Goal: Task Accomplishment & Management: Complete application form

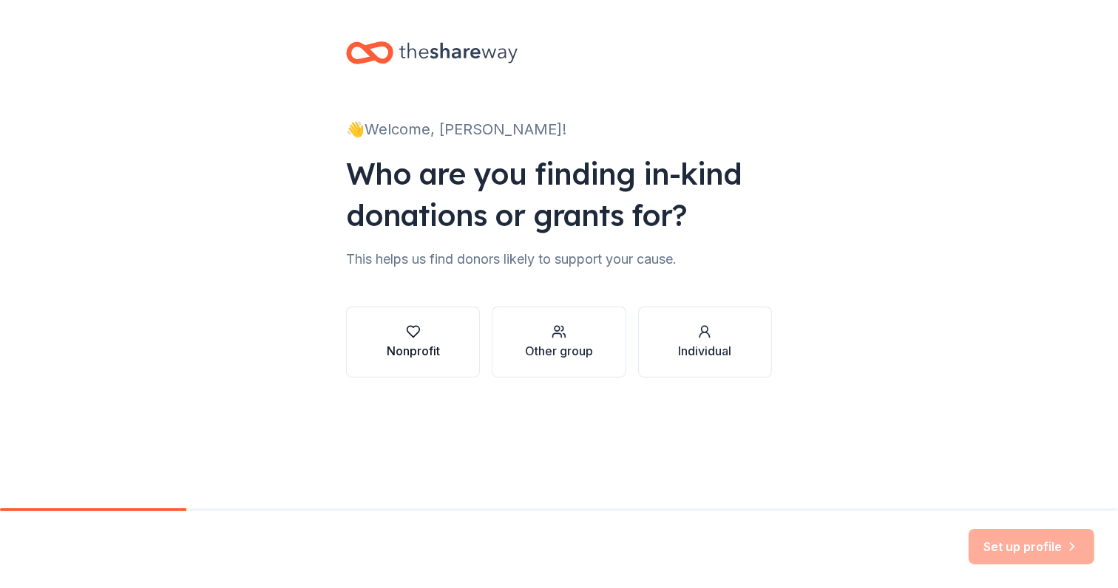
click at [409, 355] on div "Nonprofit" at bounding box center [413, 351] width 53 height 18
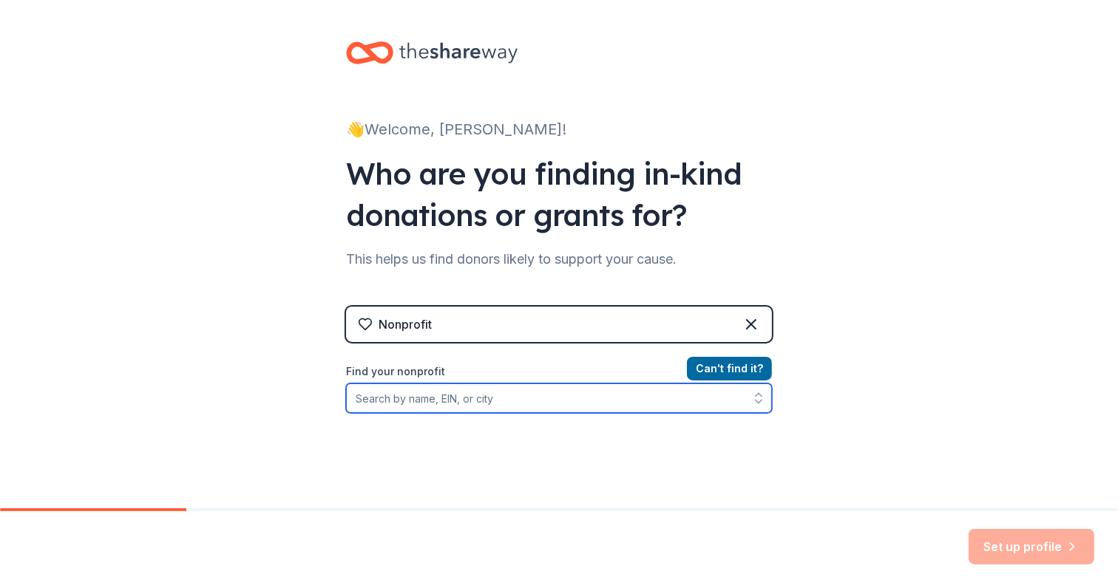
click at [519, 400] on input "Find your nonprofit" at bounding box center [559, 399] width 426 height 30
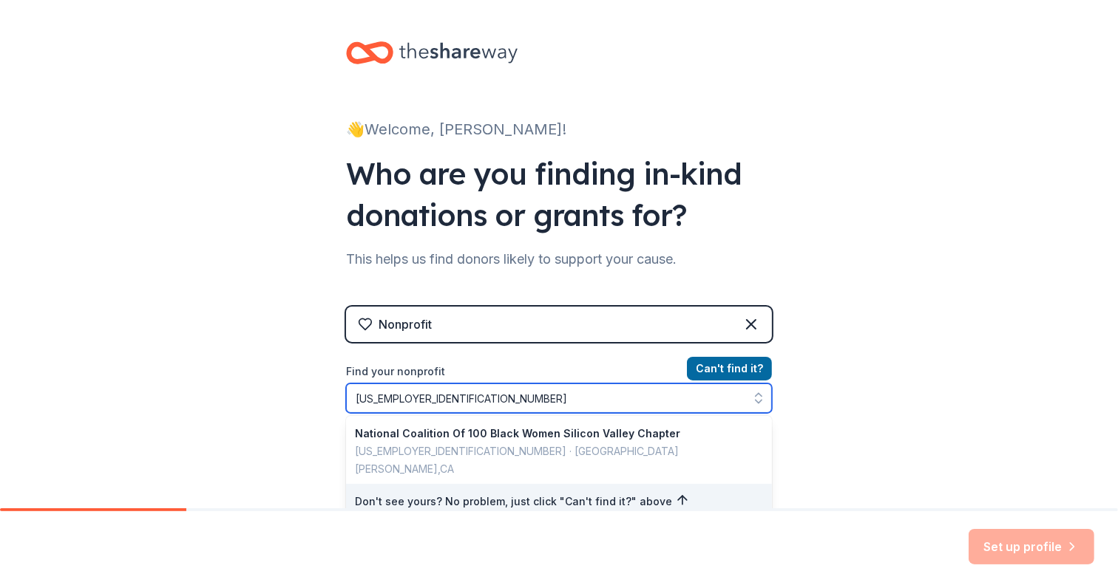
type input "77-0454956-"
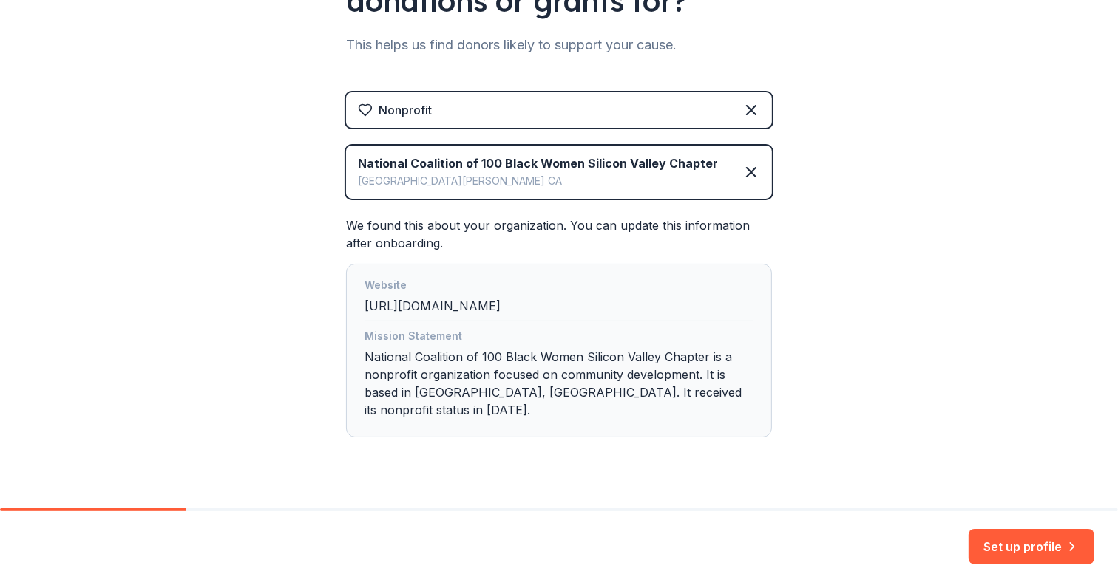
scroll to position [225, 0]
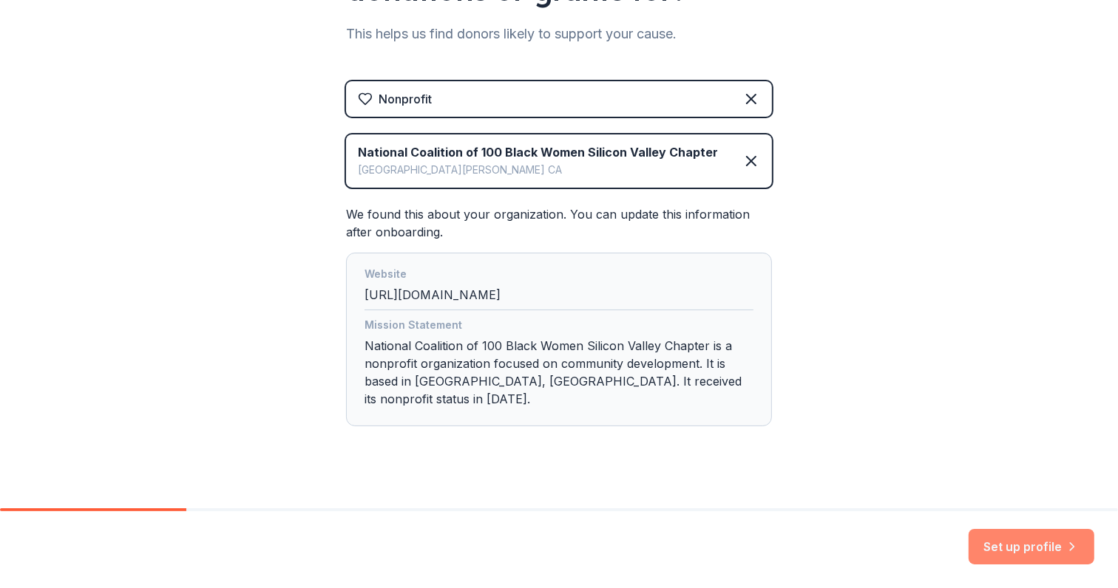
click at [988, 557] on button "Set up profile" at bounding box center [1031, 546] width 126 height 35
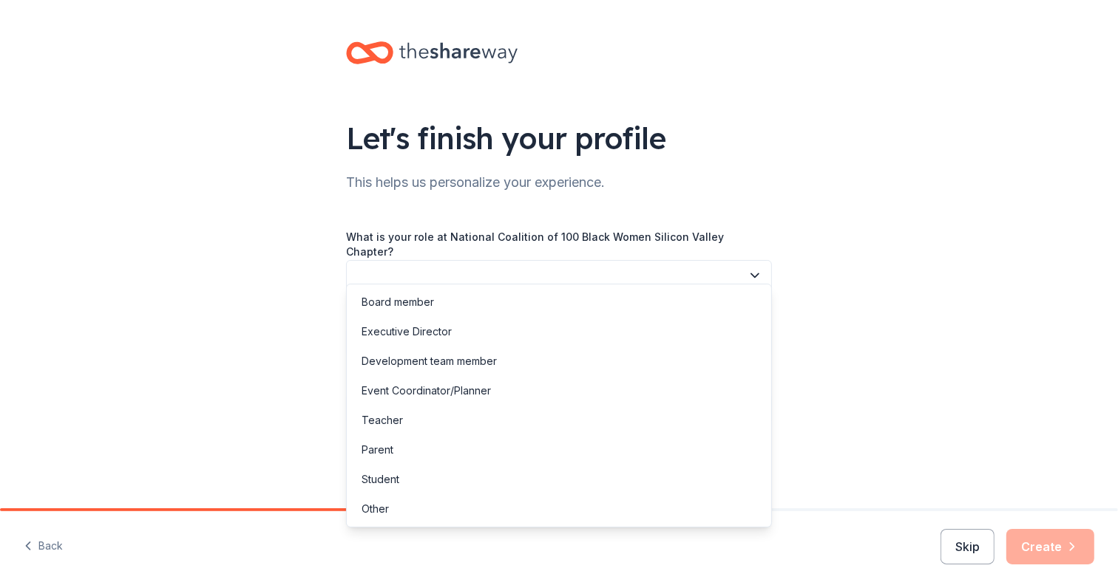
click at [564, 260] on button "button" at bounding box center [559, 275] width 426 height 31
click at [382, 511] on div "Other" at bounding box center [374, 509] width 27 height 18
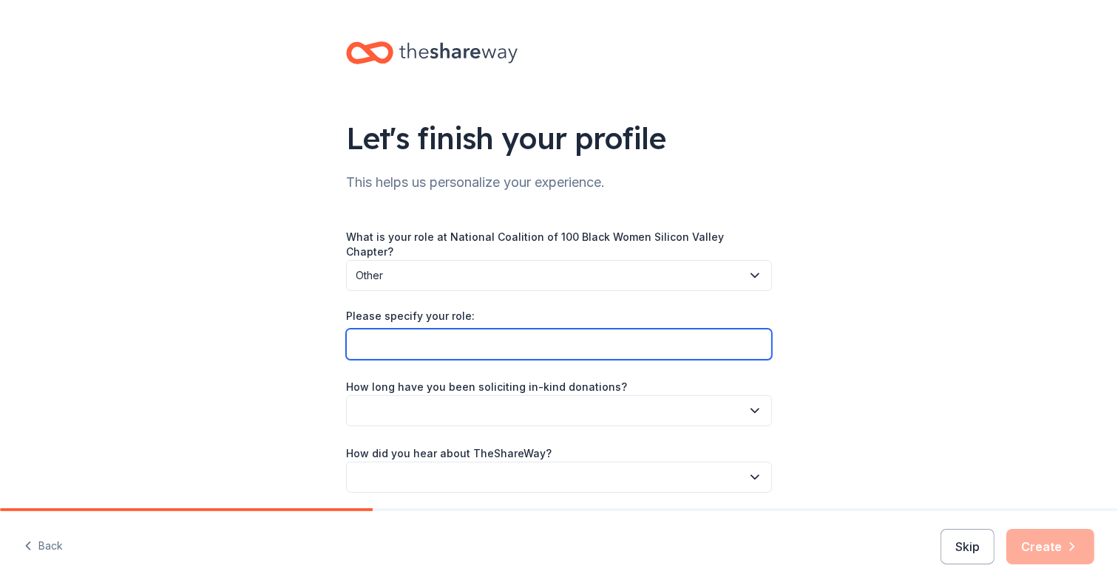
click at [432, 329] on input "Please specify your role:" at bounding box center [559, 344] width 426 height 31
type input "Hospitality"
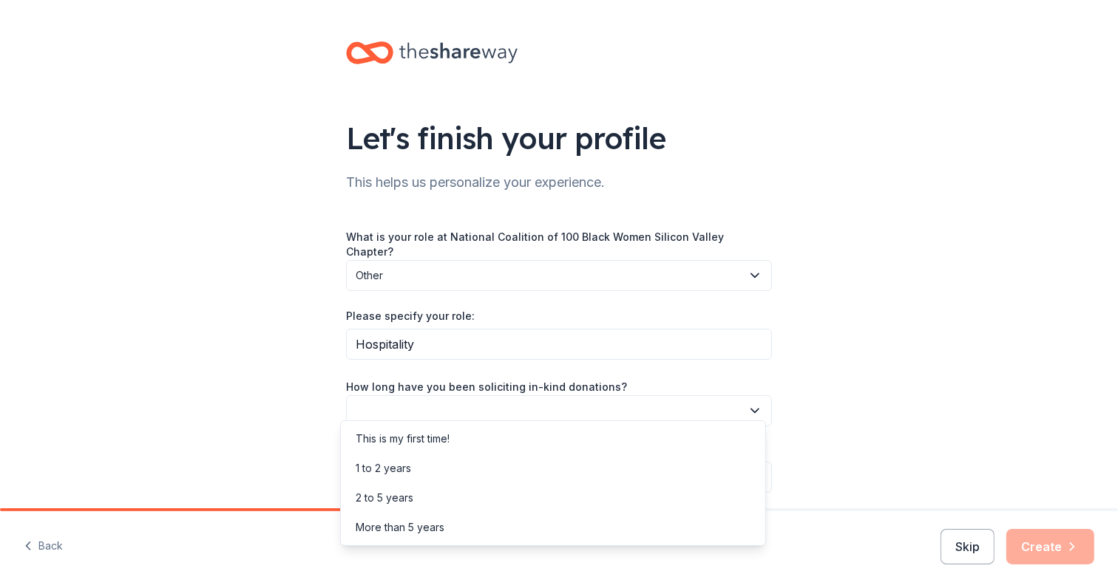
click at [420, 400] on button "button" at bounding box center [559, 410] width 426 height 31
click at [420, 440] on div "This is my first time!" at bounding box center [403, 439] width 94 height 18
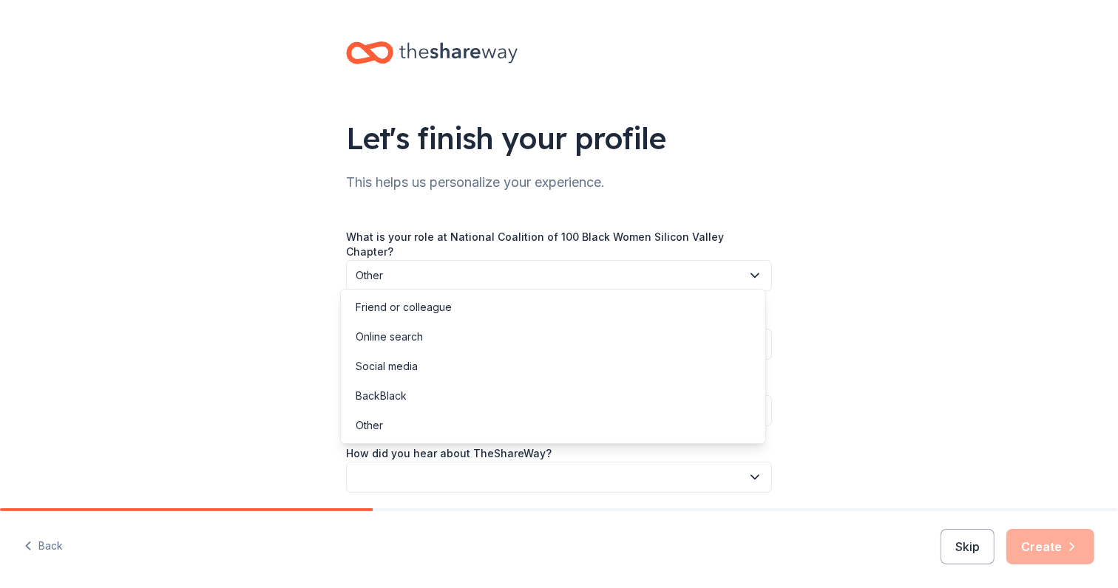
click at [418, 462] on button "button" at bounding box center [559, 477] width 426 height 31
click at [379, 336] on div "Online search" at bounding box center [389, 337] width 67 height 18
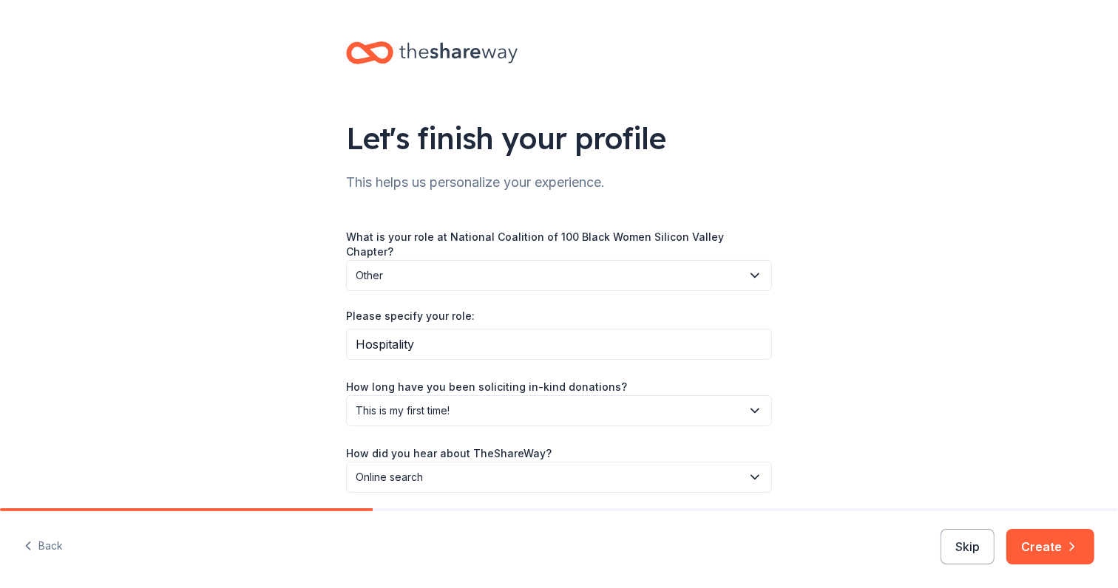
scroll to position [43, 0]
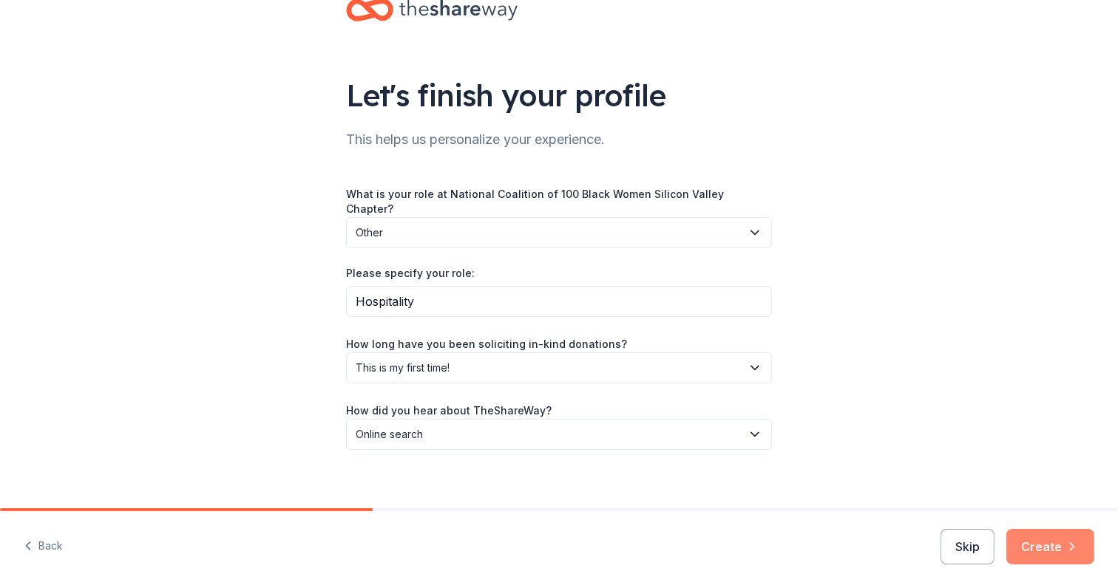
click at [1020, 545] on button "Create" at bounding box center [1050, 546] width 88 height 35
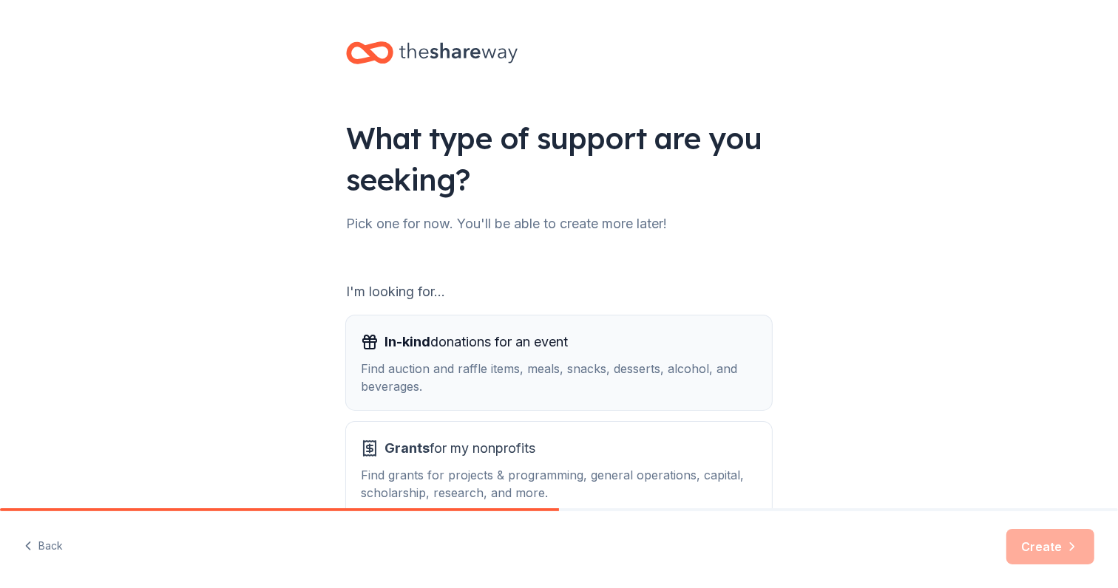
click at [618, 375] on div "Find auction and raffle items, meals, snacks, desserts, alcohol, and beverages." at bounding box center [559, 377] width 396 height 35
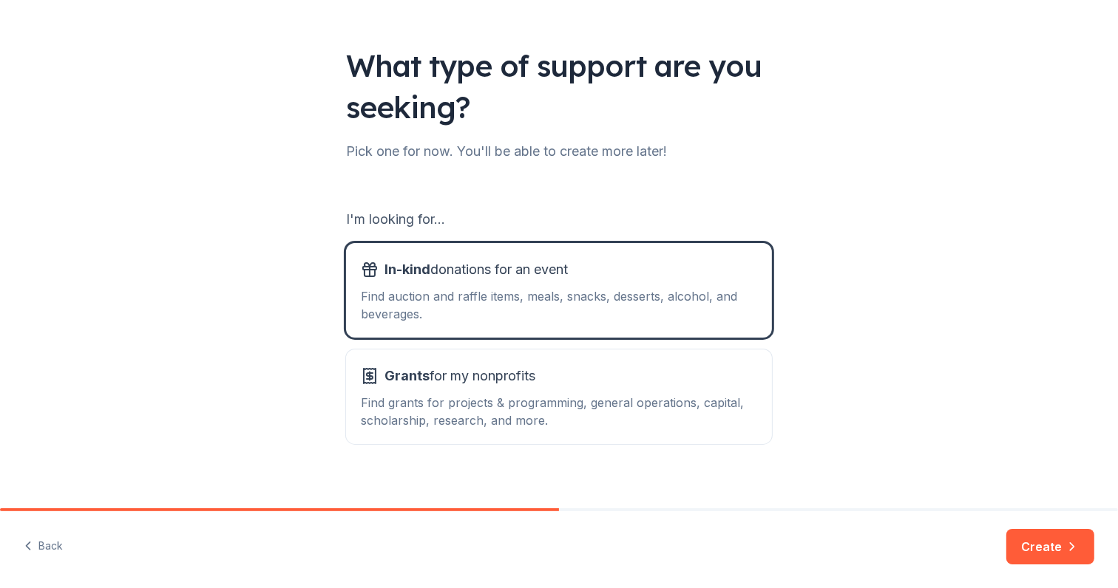
scroll to position [86, 0]
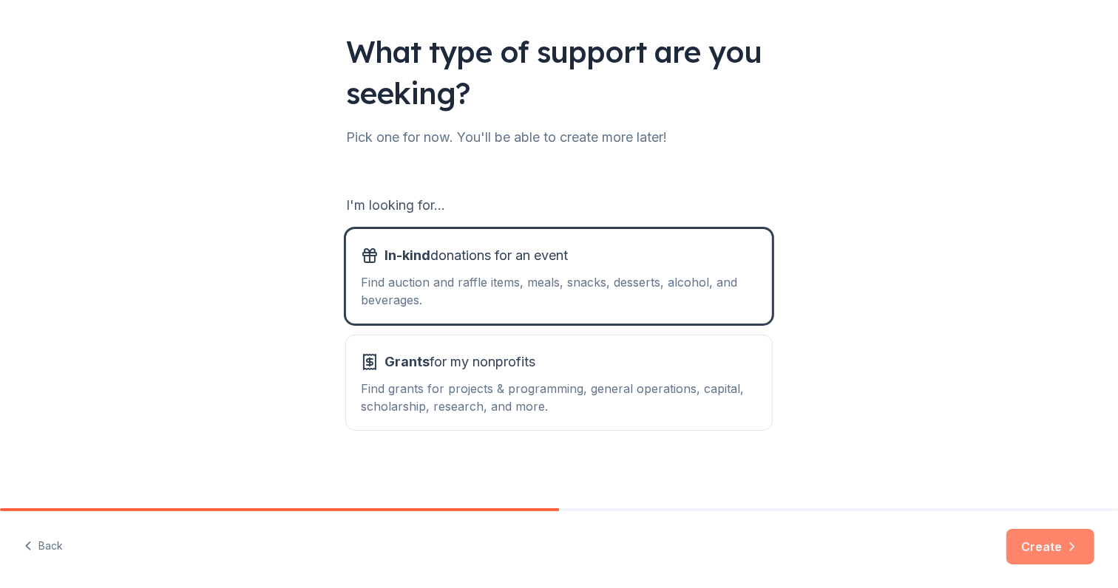
click at [1059, 548] on button "Create" at bounding box center [1050, 546] width 88 height 35
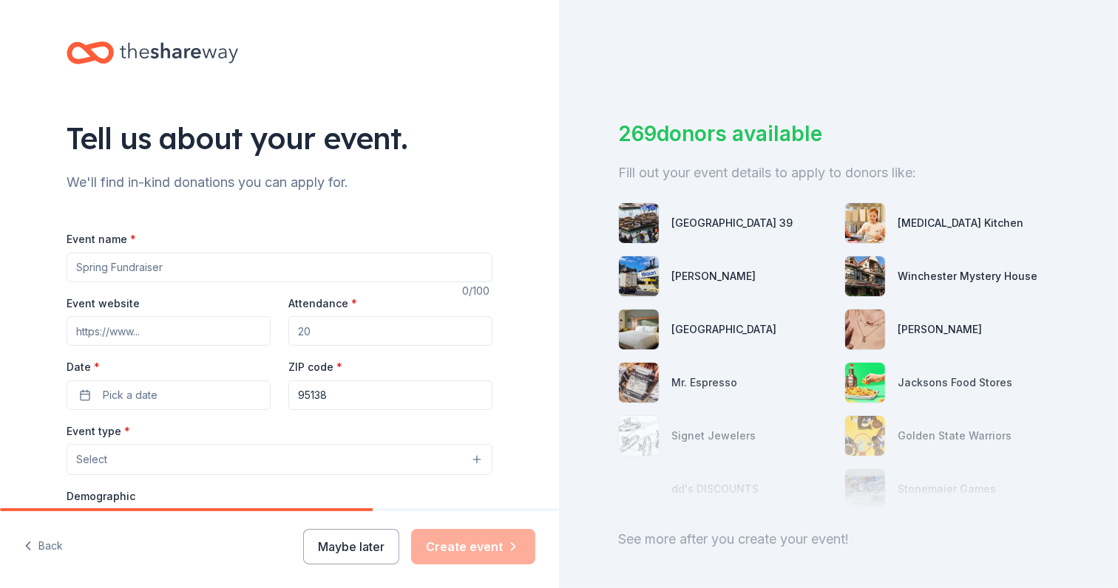
click at [196, 270] on input "Event name *" at bounding box center [280, 268] width 426 height 30
type input "Biennial"
click at [319, 334] on input "Attendance *" at bounding box center [390, 331] width 204 height 30
type input "800"
click at [74, 395] on button "Pick a date" at bounding box center [169, 396] width 204 height 30
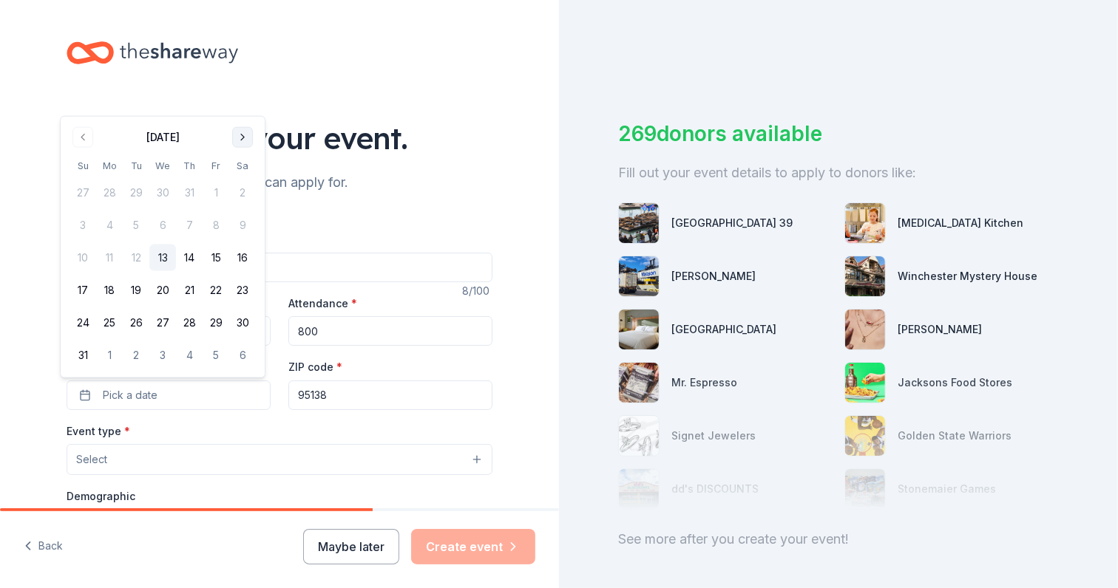
click at [244, 131] on button "Go to next month" at bounding box center [242, 137] width 21 height 21
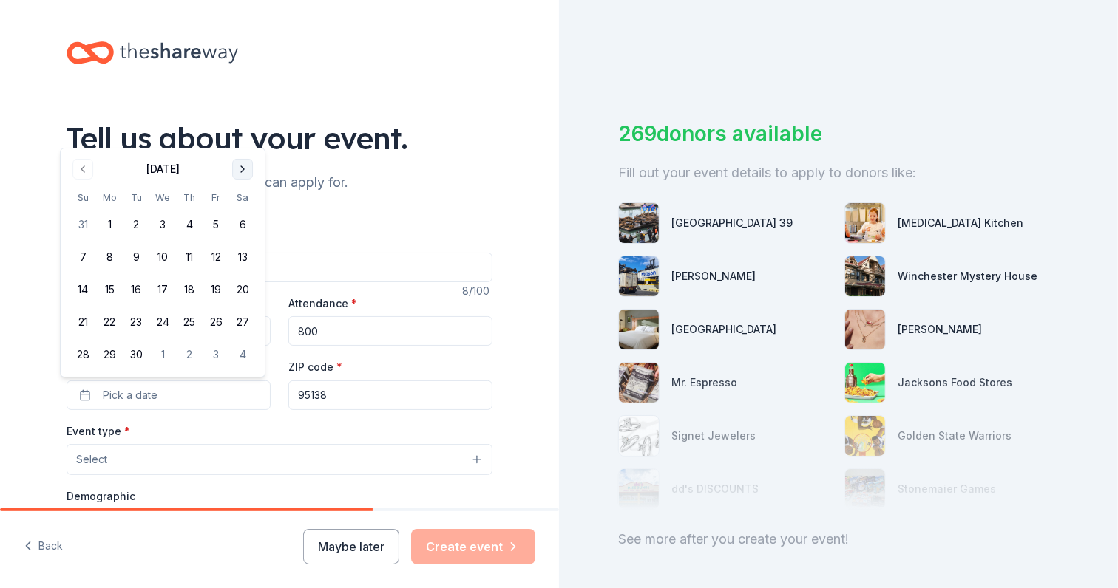
click at [244, 131] on div "Tell us about your event." at bounding box center [280, 138] width 426 height 41
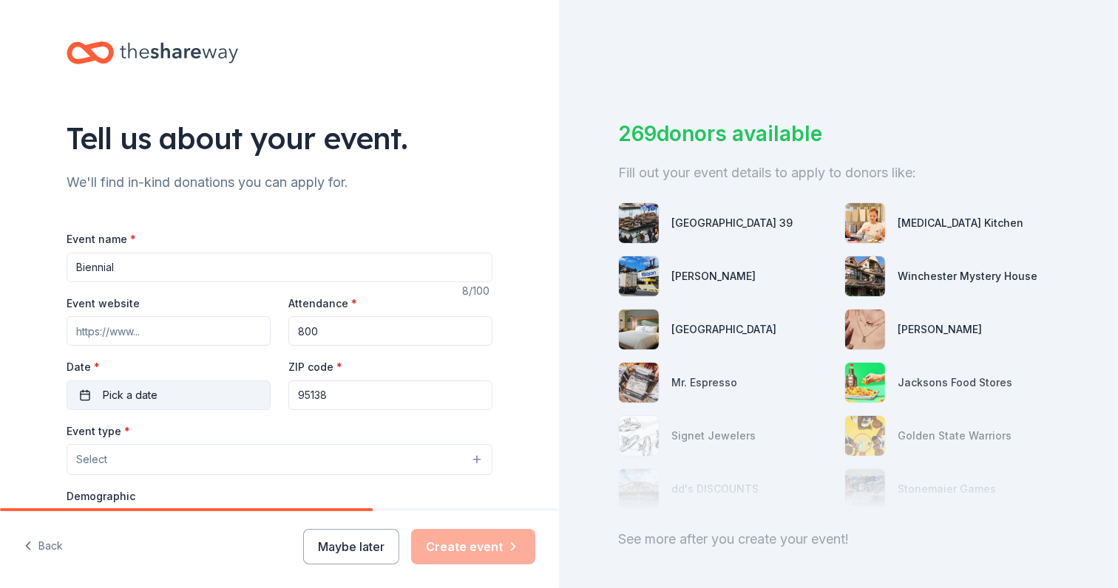
click at [75, 393] on button "Pick a date" at bounding box center [169, 396] width 204 height 30
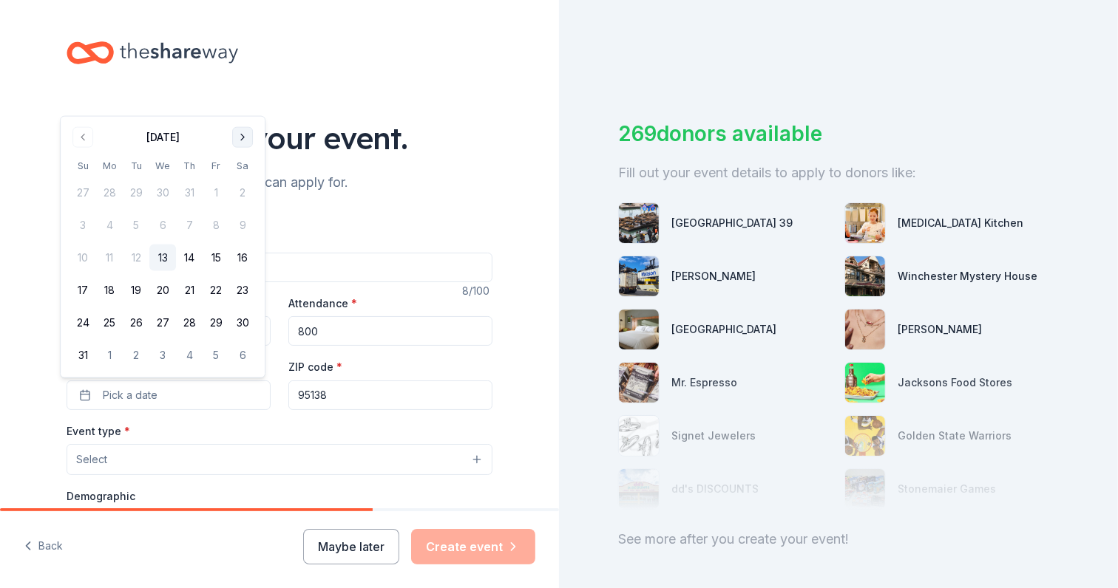
click at [242, 138] on button "Go to next month" at bounding box center [242, 137] width 21 height 21
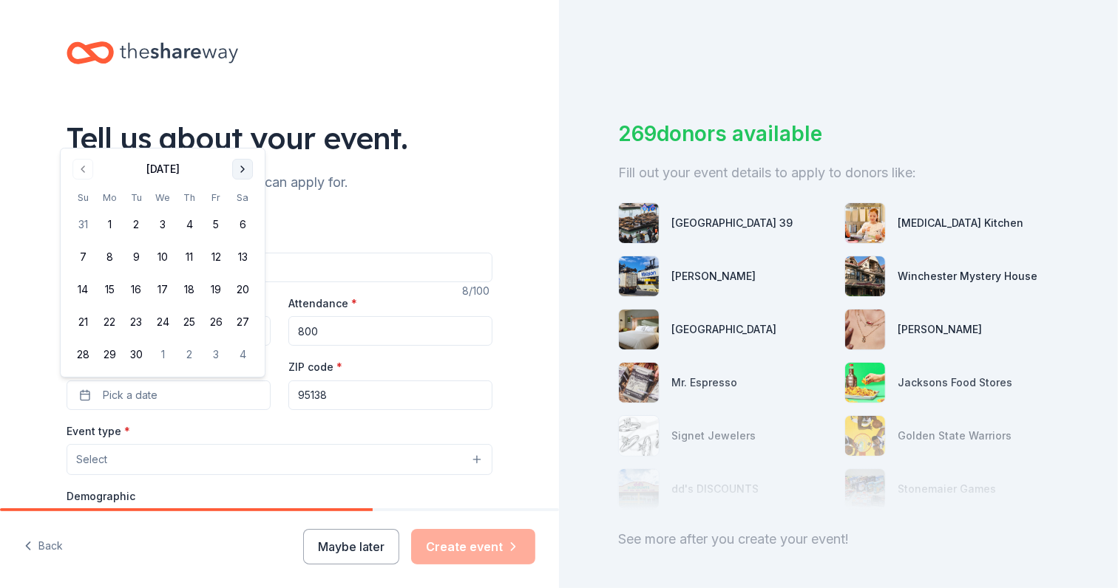
click at [240, 164] on button "Go to next month" at bounding box center [242, 169] width 21 height 21
click at [163, 256] on button "8" at bounding box center [162, 257] width 27 height 27
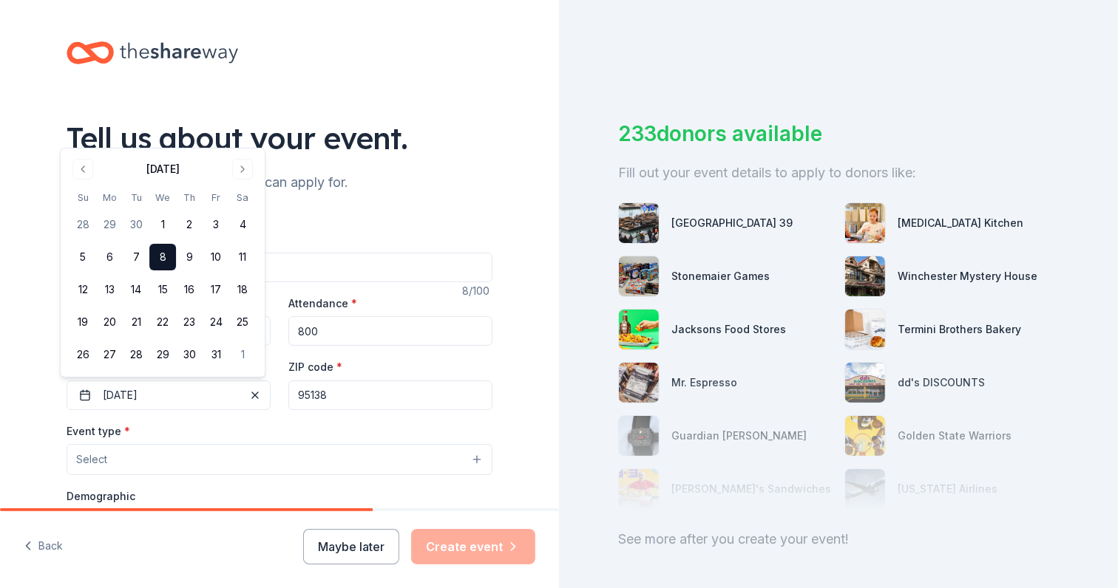
click at [421, 188] on div "We'll find in-kind donations you can apply for." at bounding box center [280, 183] width 426 height 24
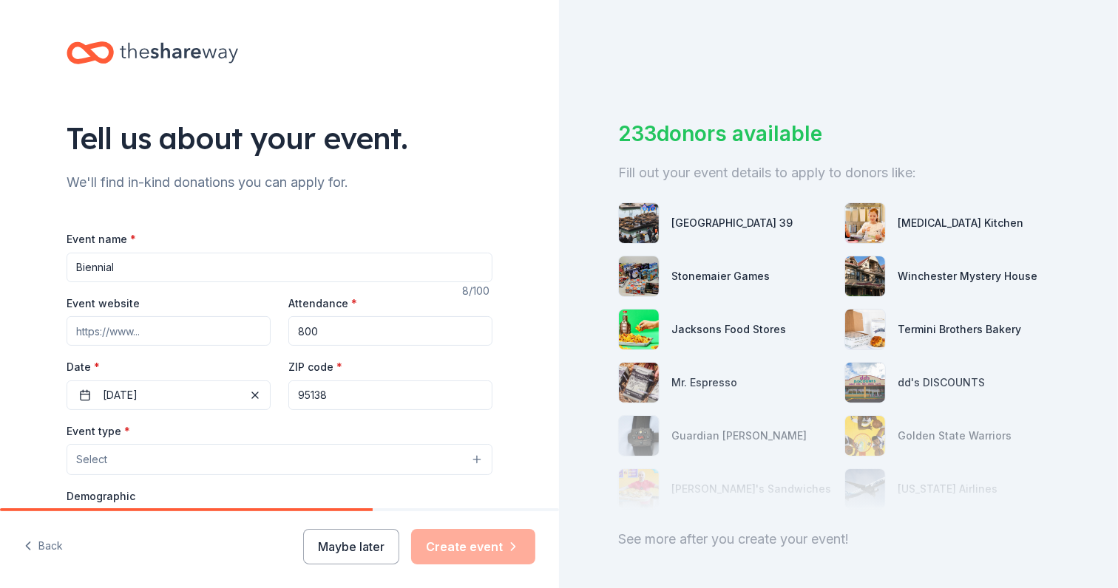
click at [160, 333] on input "Event website" at bounding box center [169, 331] width 204 height 30
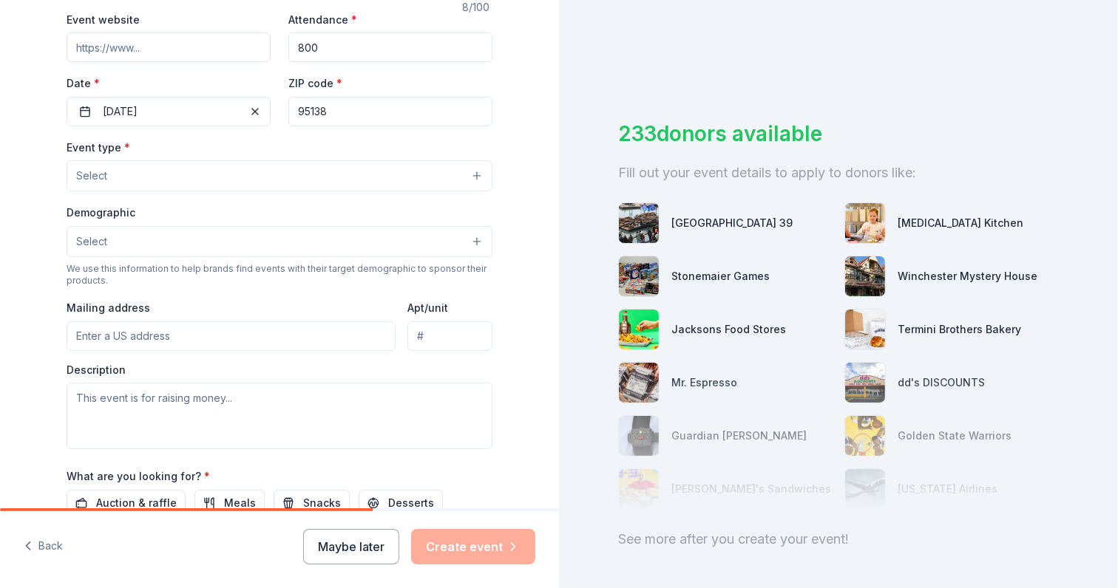
scroll to position [292, 0]
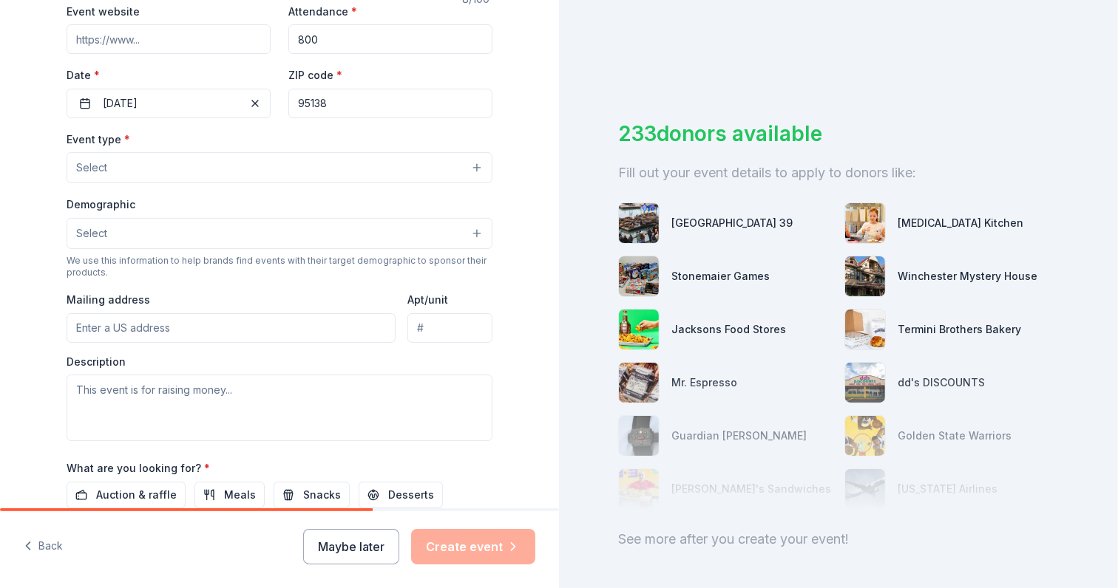
click at [191, 232] on button "Select" at bounding box center [280, 233] width 426 height 31
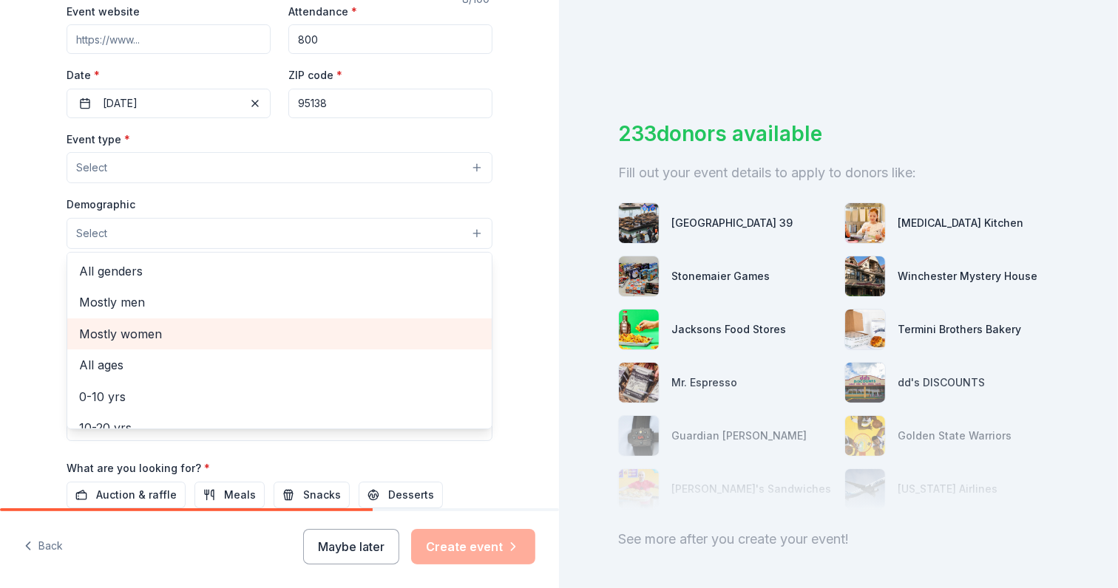
click at [144, 329] on span "Mostly women" at bounding box center [279, 334] width 401 height 19
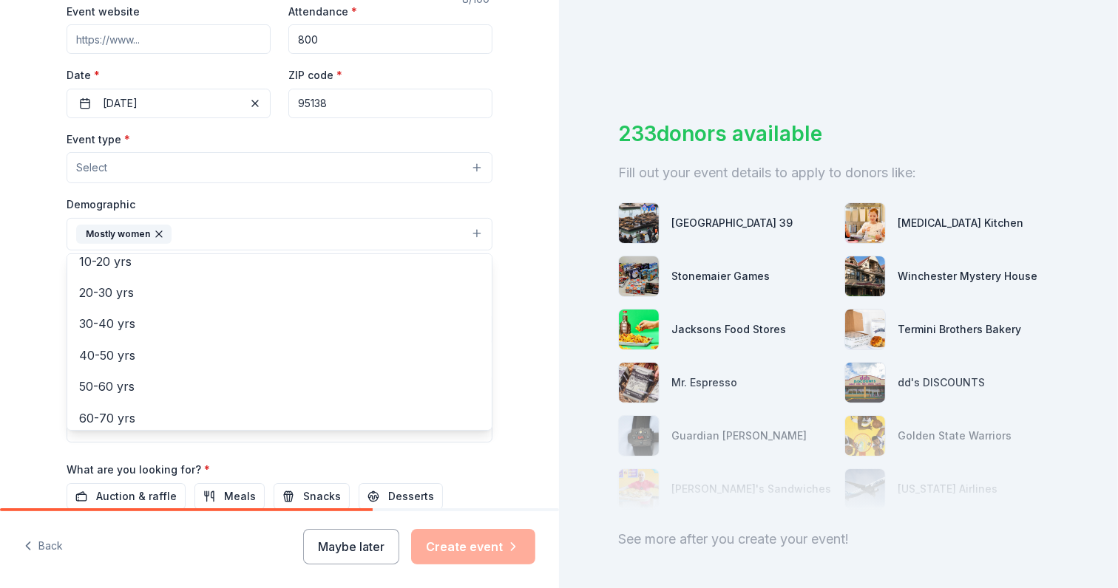
scroll to position [152, 0]
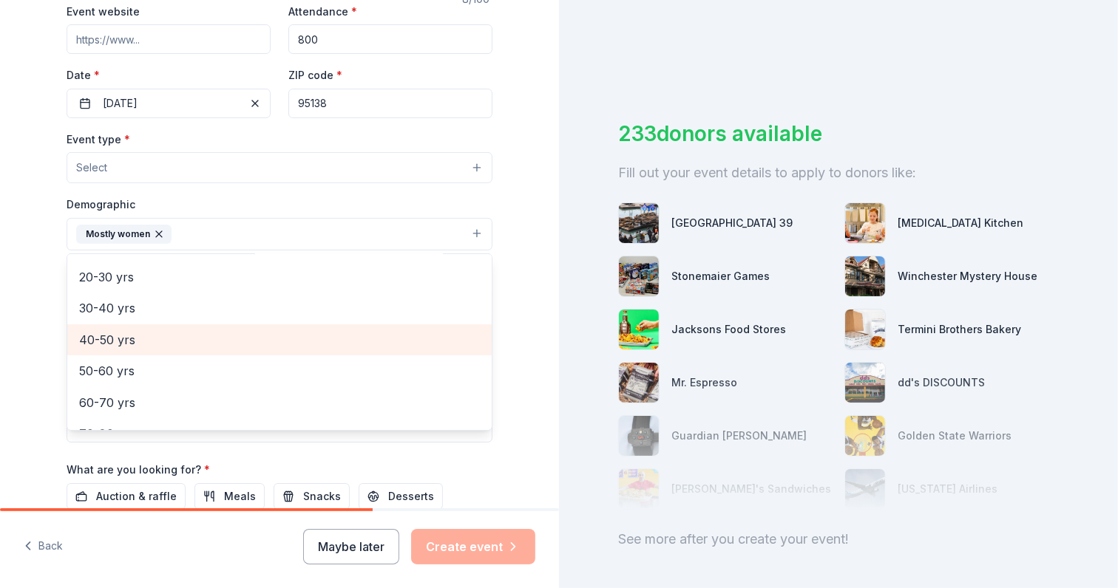
click at [122, 340] on span "40-50 yrs" at bounding box center [279, 339] width 401 height 19
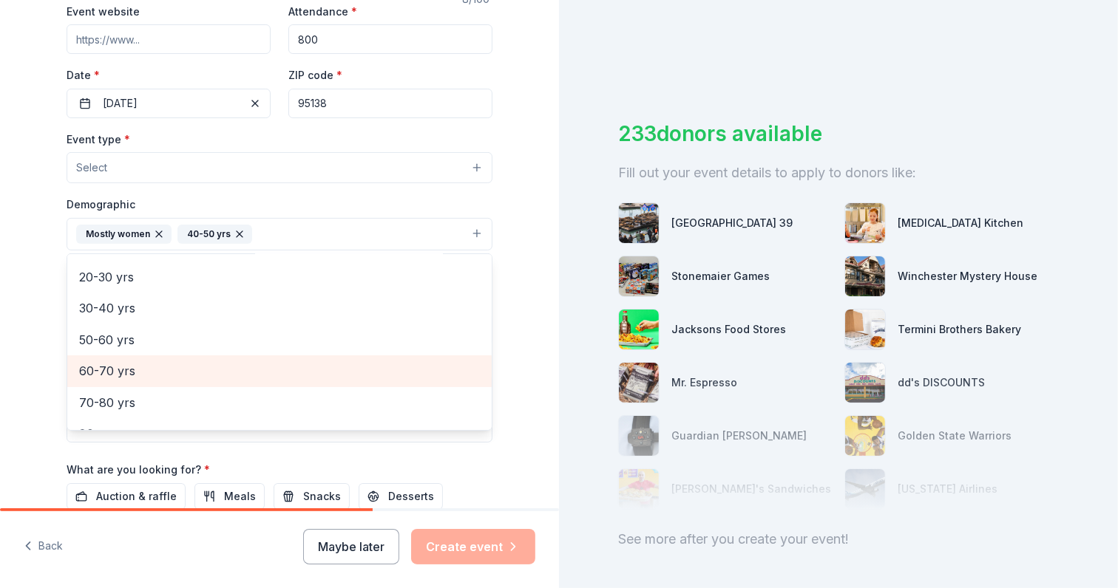
click at [121, 368] on span "60-70 yrs" at bounding box center [279, 370] width 401 height 19
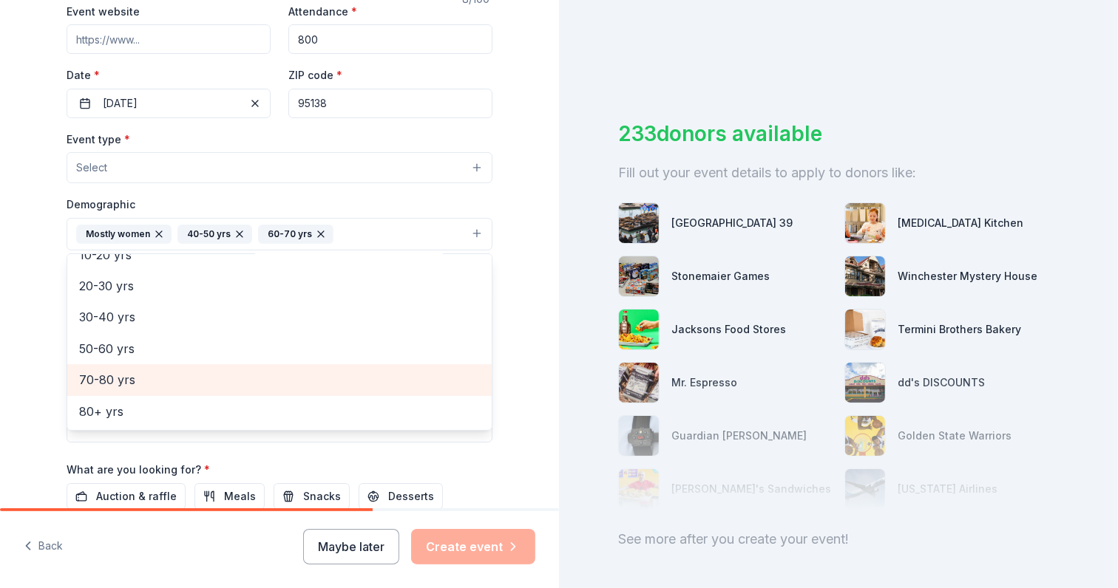
scroll to position [143, 0]
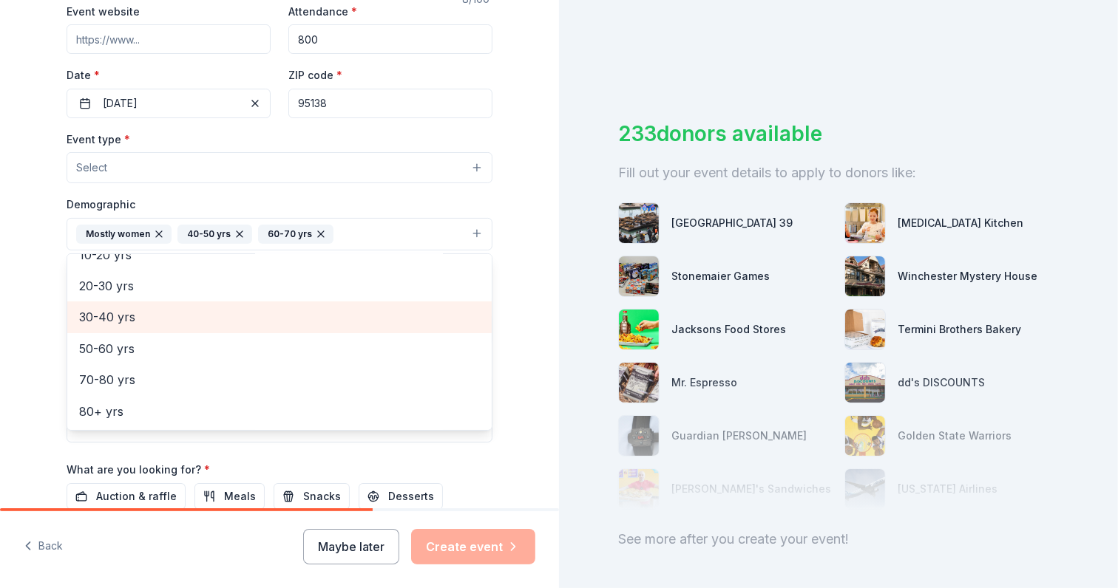
click at [116, 319] on span "30-40 yrs" at bounding box center [279, 317] width 401 height 19
click at [119, 322] on span "20-30 yrs" at bounding box center [279, 317] width 401 height 19
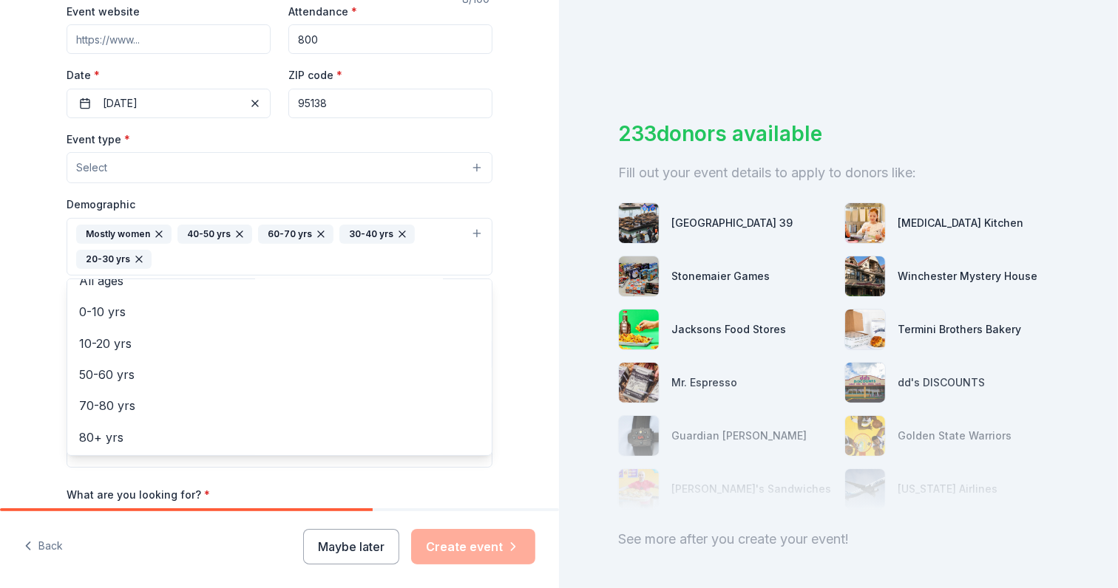
click at [153, 237] on icon "button" at bounding box center [159, 234] width 12 height 12
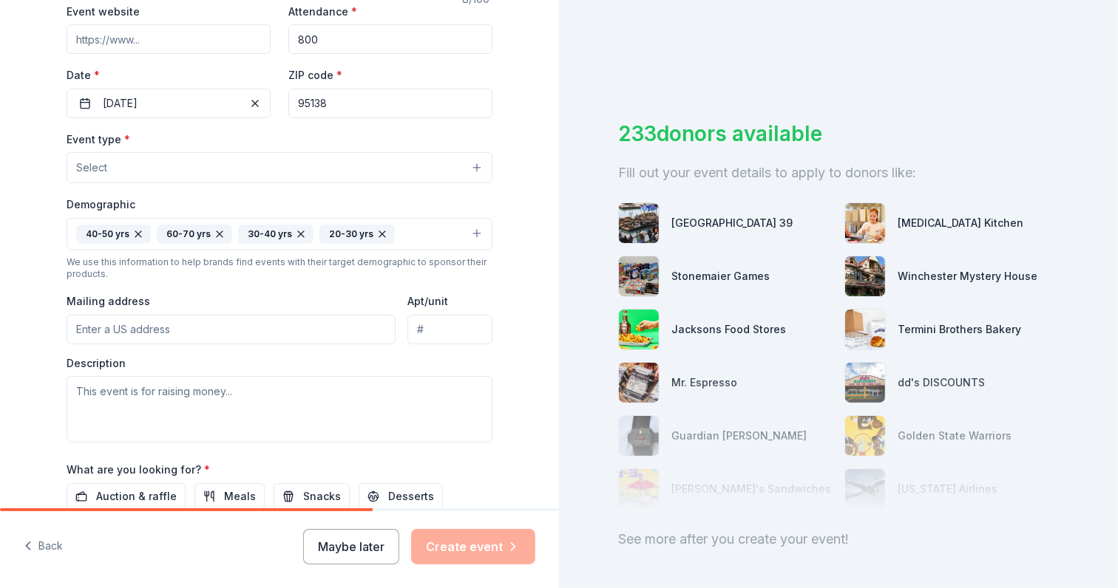
click at [157, 237] on div "60-70 yrs" at bounding box center [194, 234] width 75 height 19
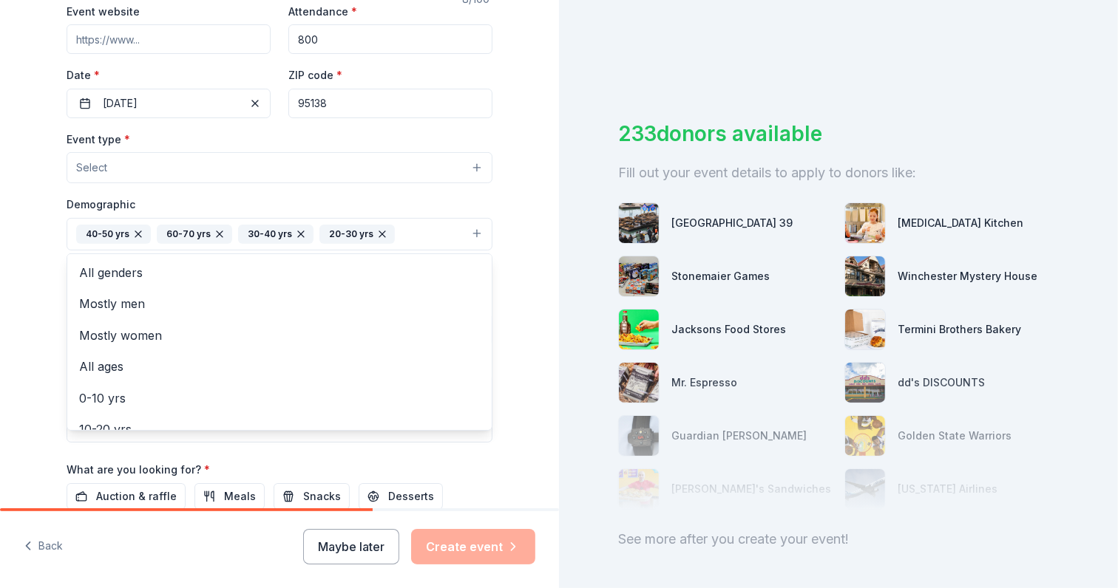
click at [132, 234] on icon "button" at bounding box center [138, 234] width 12 height 12
click at [133, 234] on icon "button" at bounding box center [139, 234] width 12 height 12
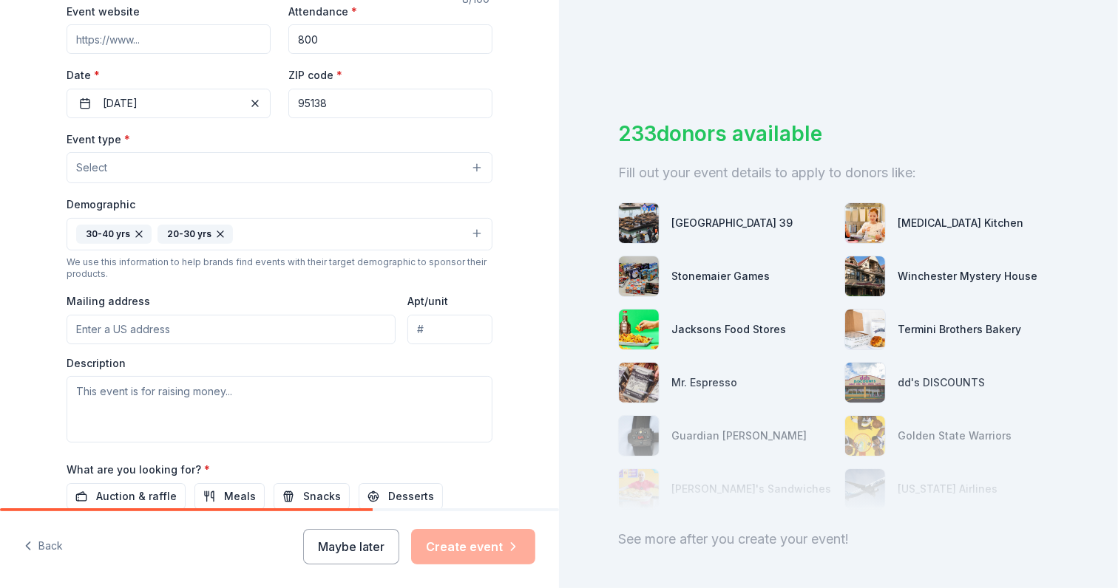
click at [133, 234] on icon "button" at bounding box center [139, 234] width 12 height 12
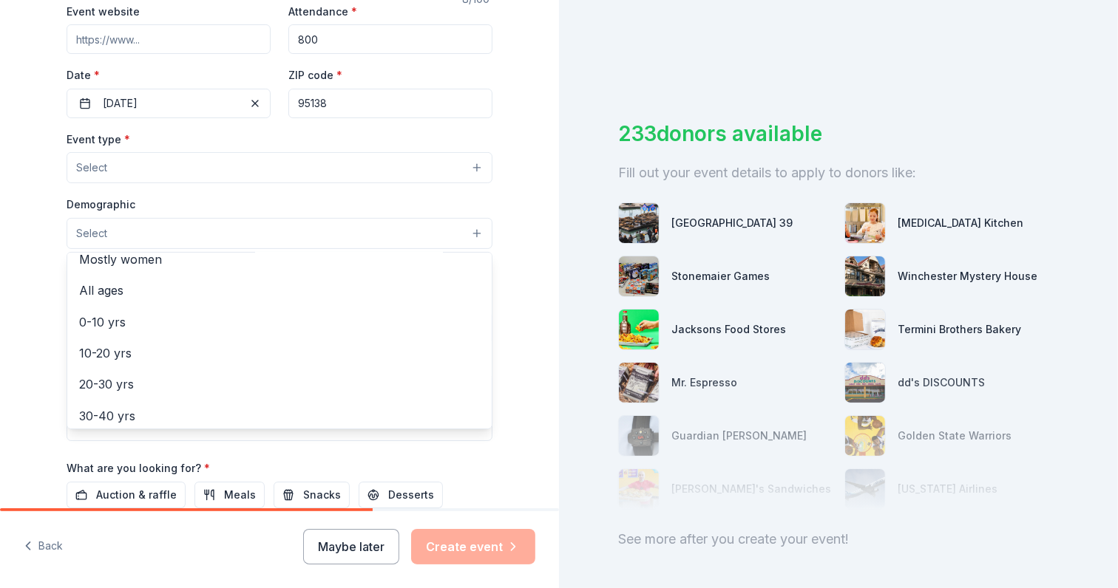
scroll to position [77, 0]
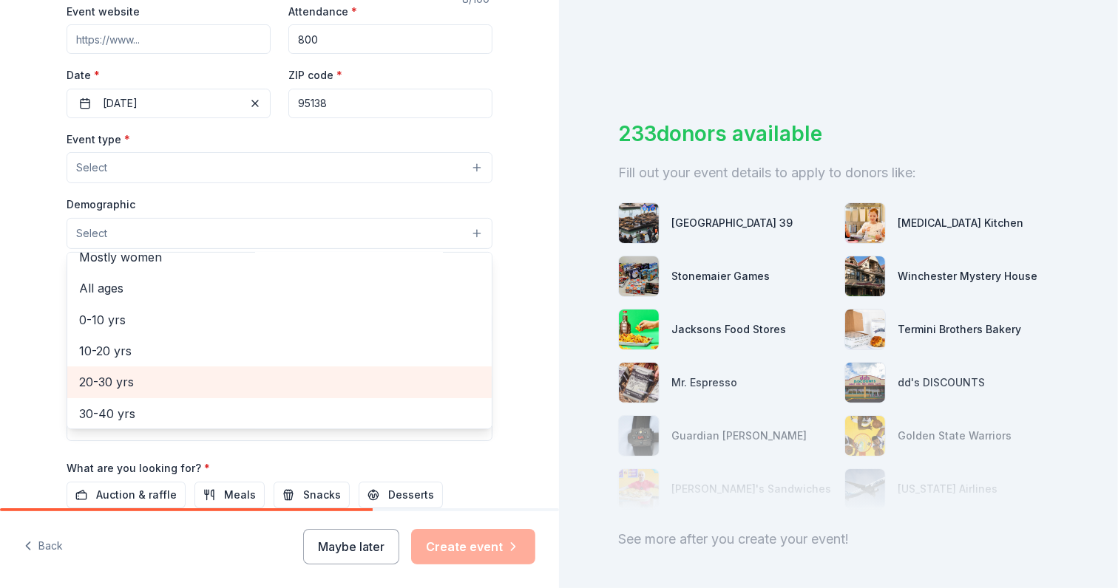
click at [129, 382] on span "20-30 yrs" at bounding box center [279, 382] width 401 height 19
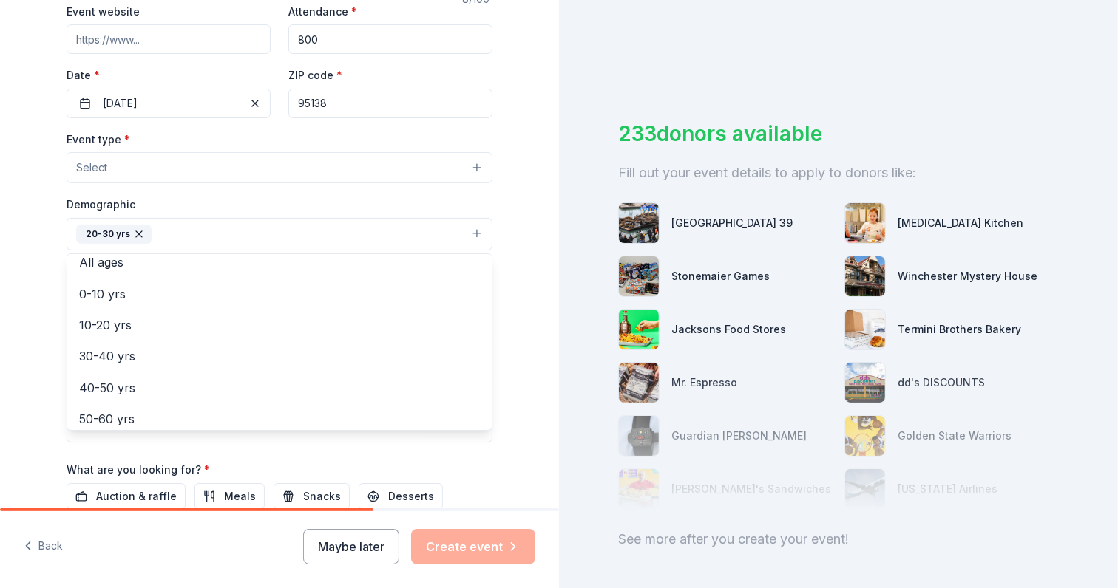
scroll to position [115, 0]
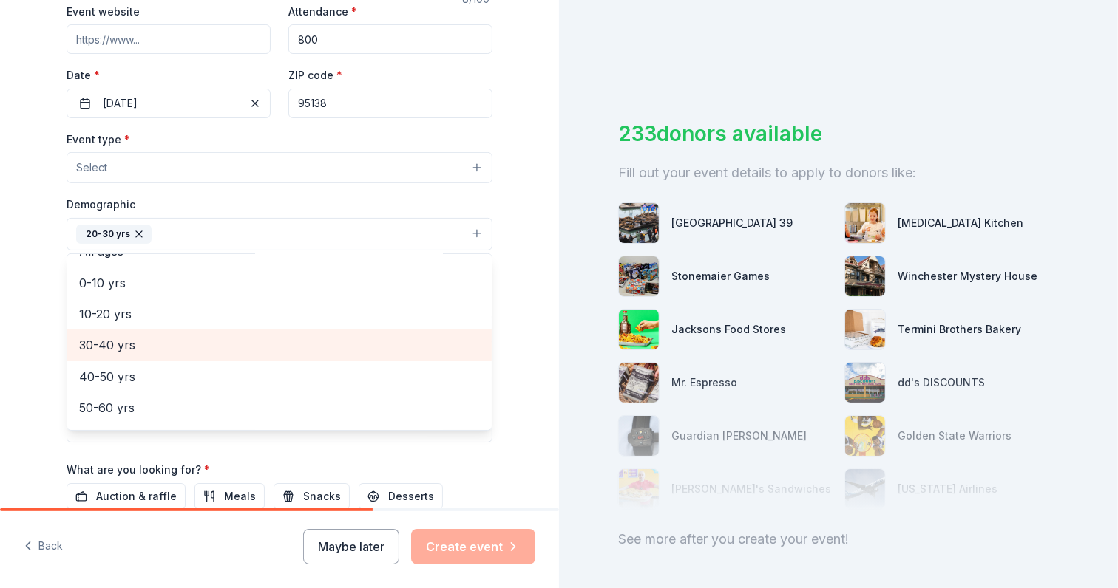
click at [106, 345] on span "30-40 yrs" at bounding box center [279, 345] width 401 height 19
click at [101, 344] on span "40-50 yrs" at bounding box center [279, 345] width 401 height 19
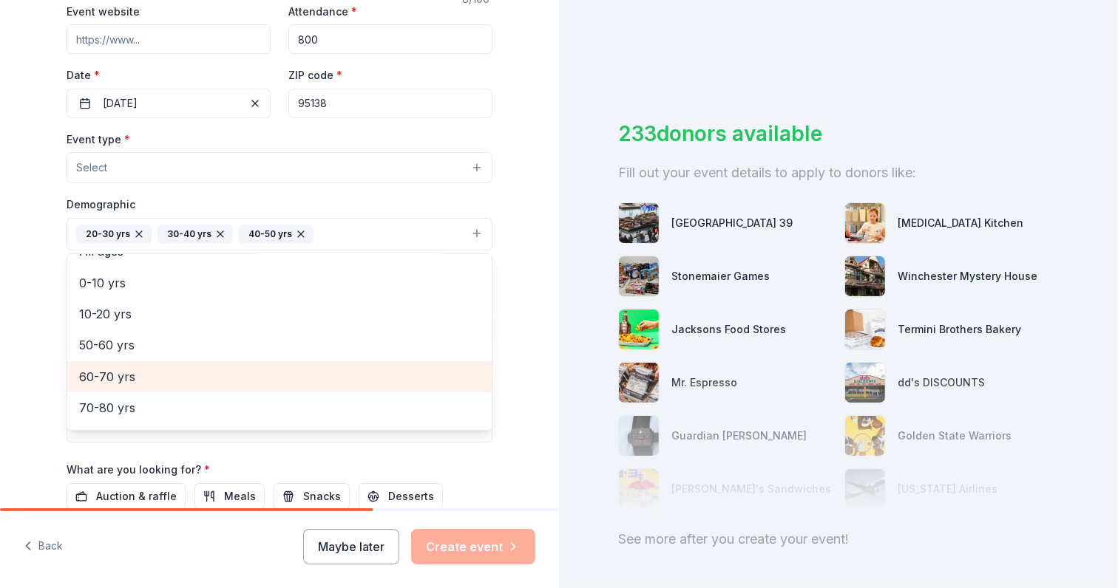
click at [99, 373] on span "60-70 yrs" at bounding box center [279, 376] width 401 height 19
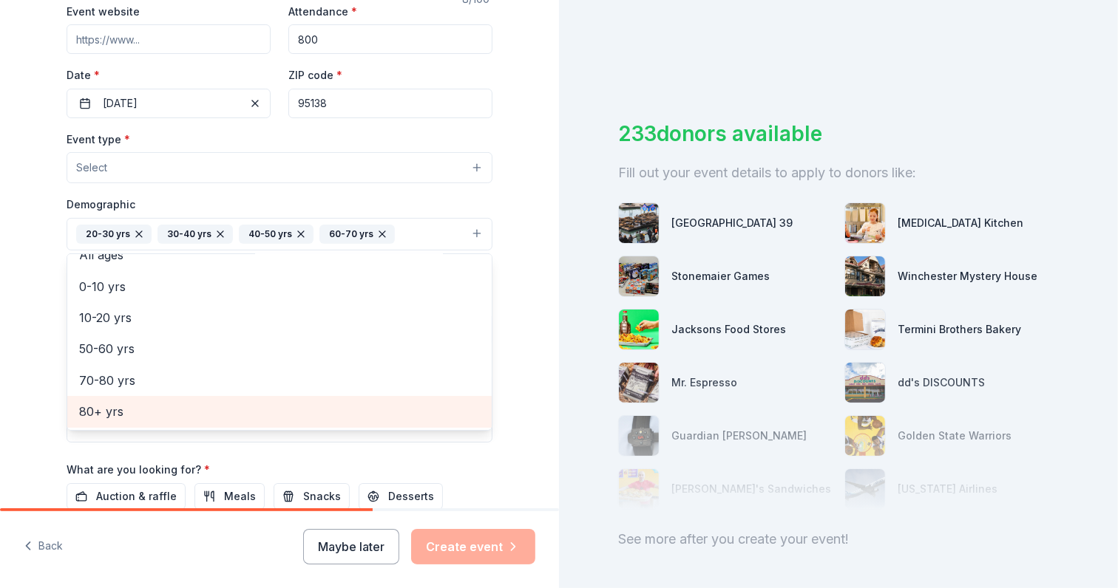
click at [112, 412] on span "80+ yrs" at bounding box center [279, 411] width 401 height 19
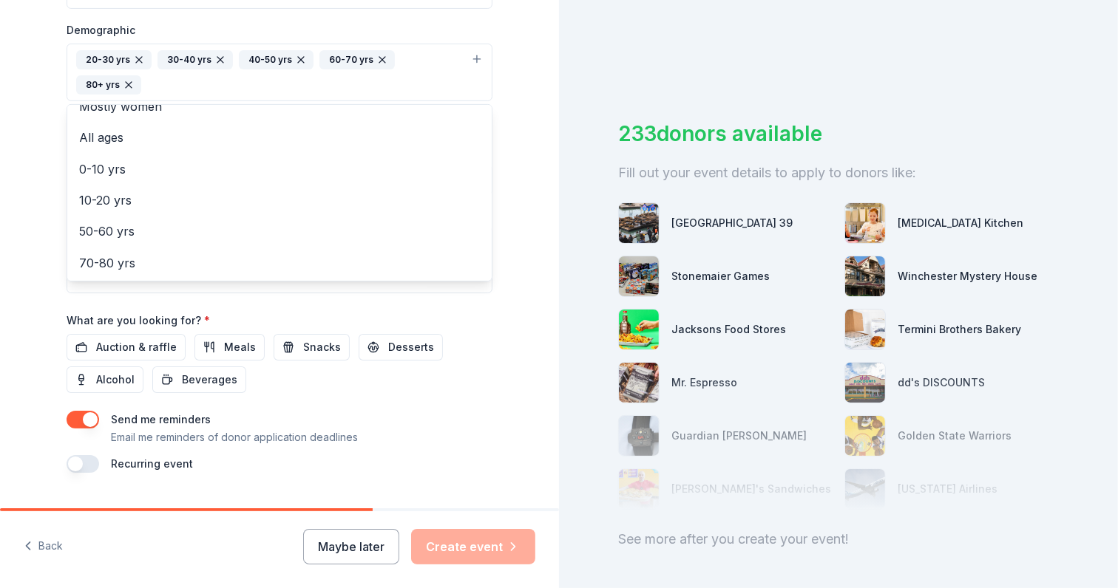
scroll to position [478, 0]
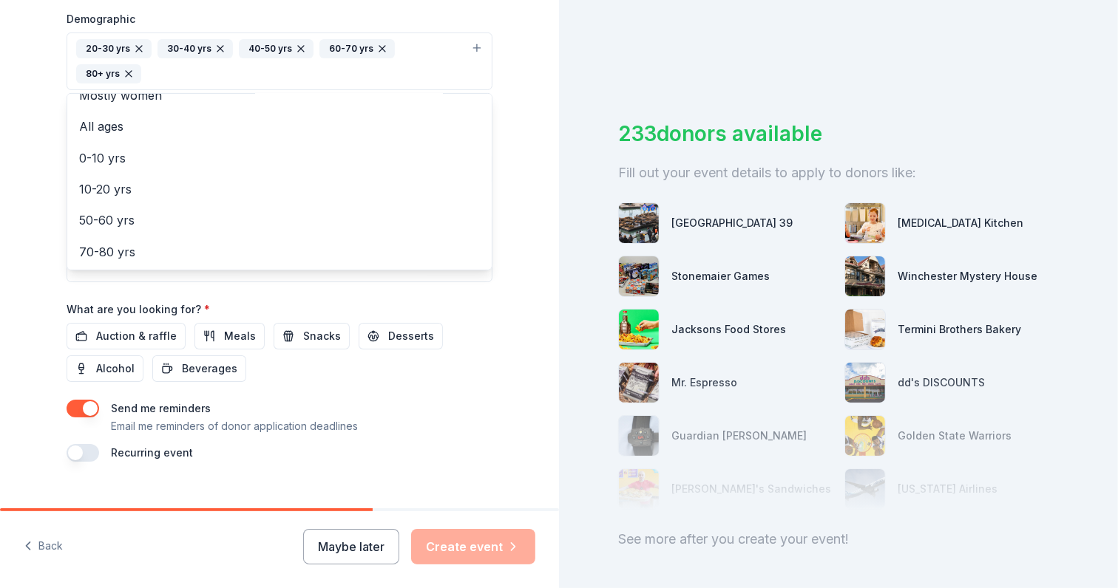
click at [299, 308] on div "Event name * Biennial 8 /100 Event website Attendance * 800 Date * [DATE] ZIP c…" at bounding box center [280, 107] width 426 height 710
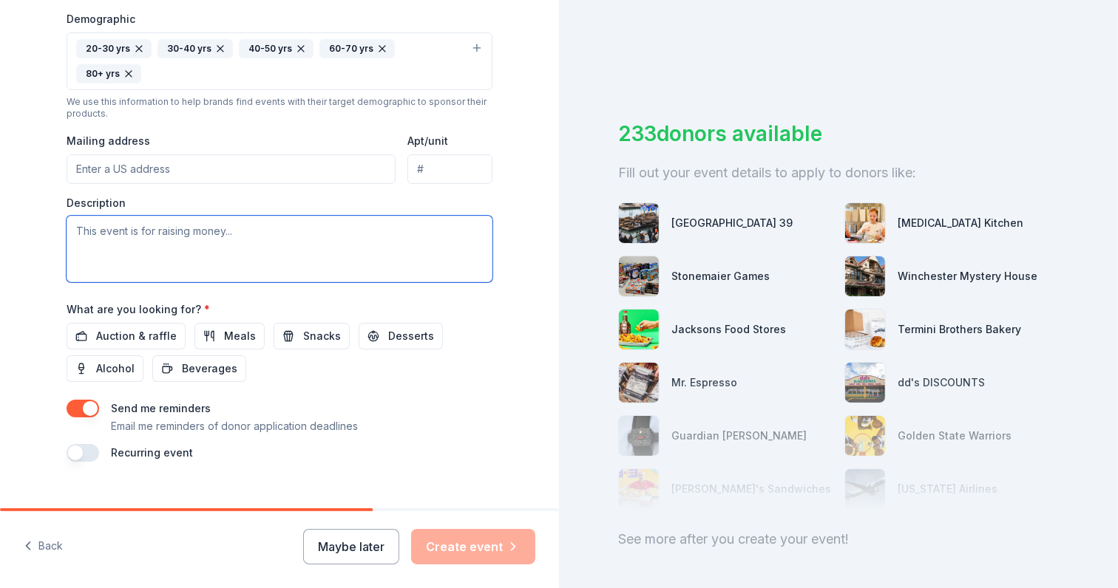
click at [276, 216] on textarea at bounding box center [280, 249] width 426 height 67
type textarea "No"
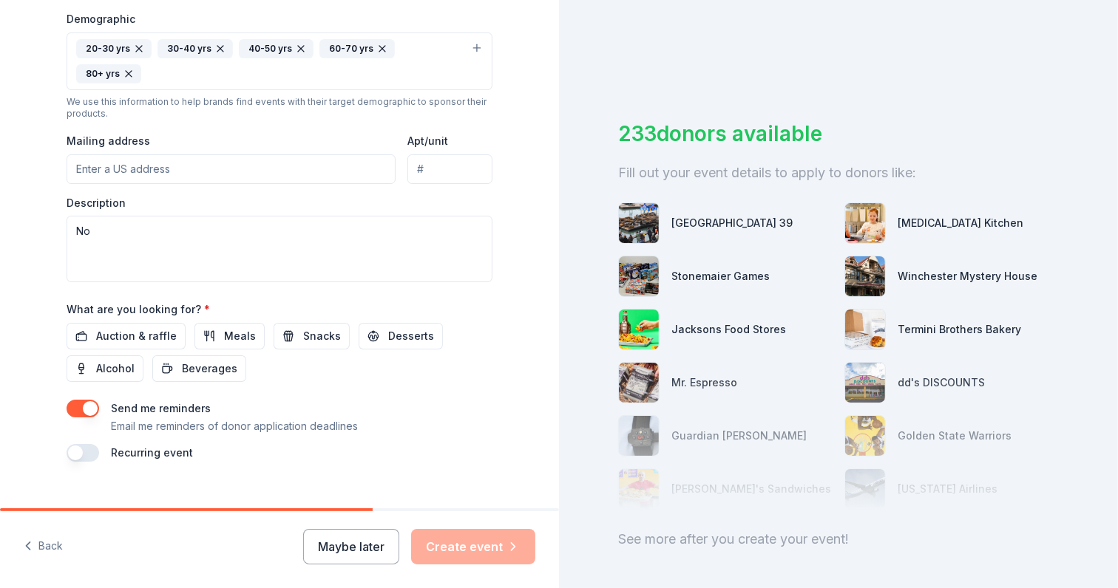
click at [310, 478] on div "Tell us about your event. We'll find in-kind donations you can apply for. Event…" at bounding box center [279, 27] width 473 height 1010
click at [82, 400] on button "button" at bounding box center [83, 409] width 33 height 18
click at [444, 455] on div "Tell us about your event. We'll find in-kind donations you can apply for. Event…" at bounding box center [279, 27] width 473 height 1010
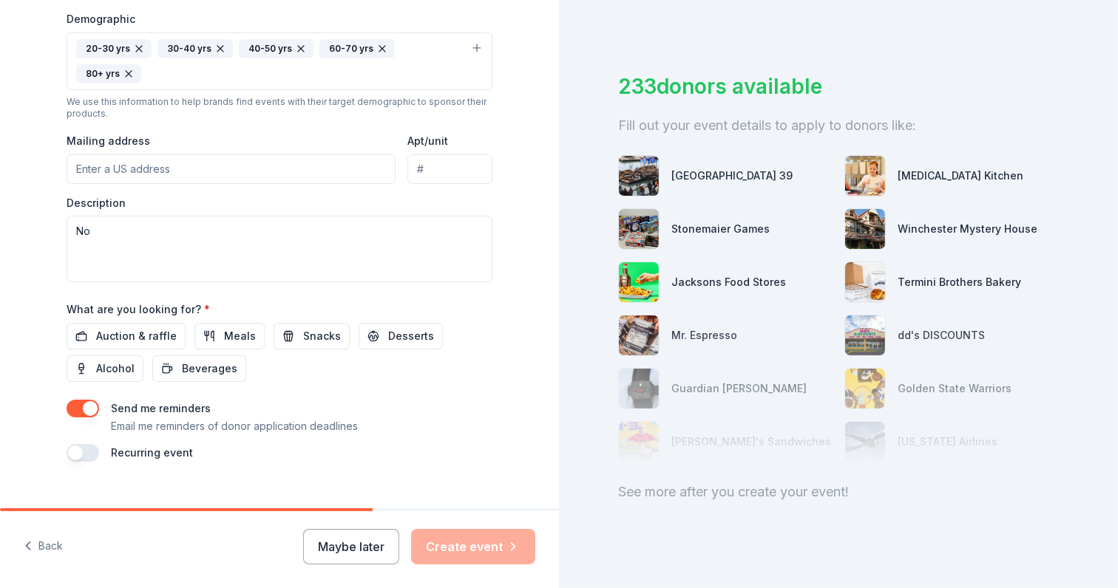
scroll to position [69, 0]
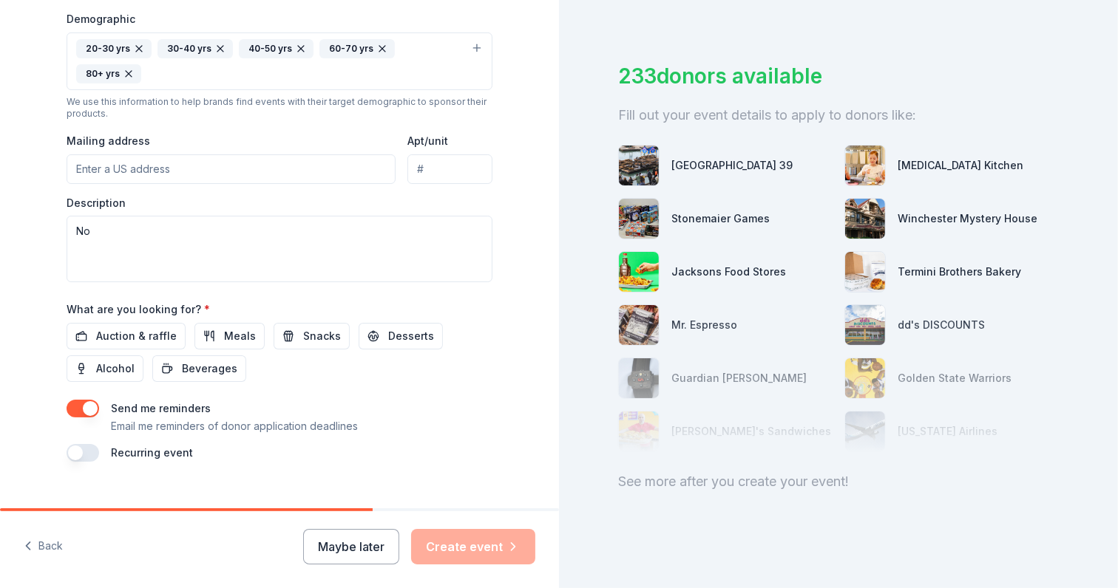
click at [455, 548] on div "Maybe later Create event" at bounding box center [419, 546] width 232 height 35
click at [303, 327] on span "Snacks" at bounding box center [322, 336] width 38 height 18
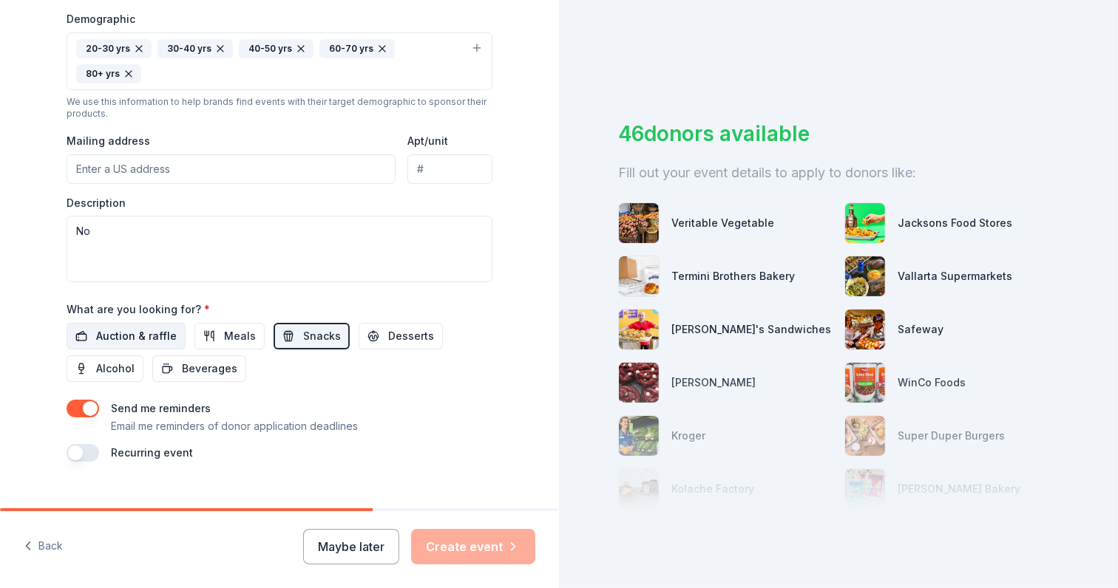
click at [122, 327] on span "Auction & raffle" at bounding box center [136, 336] width 81 height 18
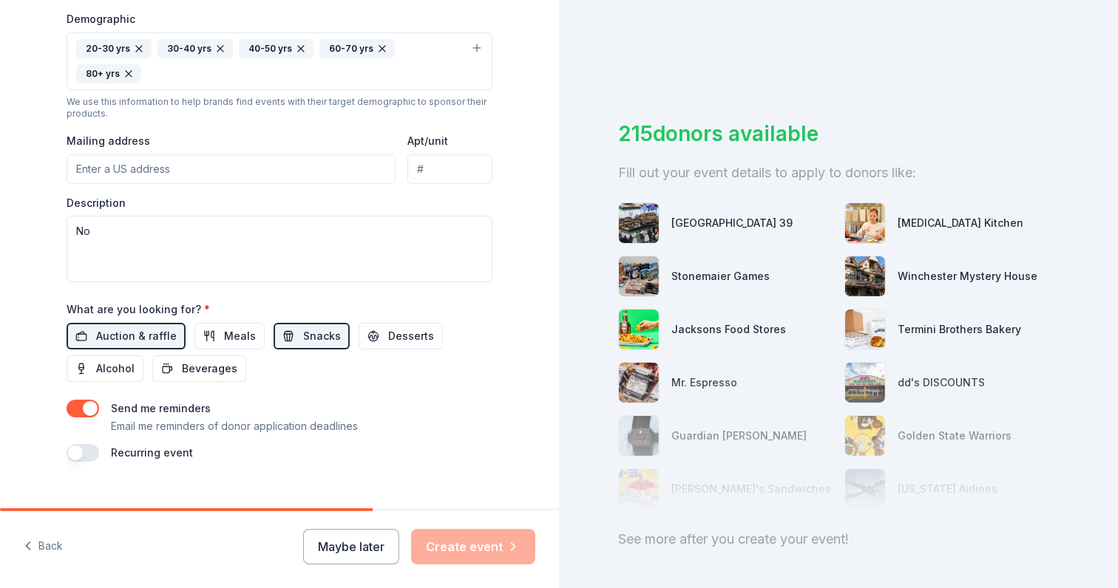
click at [439, 547] on div "Maybe later Create event" at bounding box center [419, 546] width 232 height 35
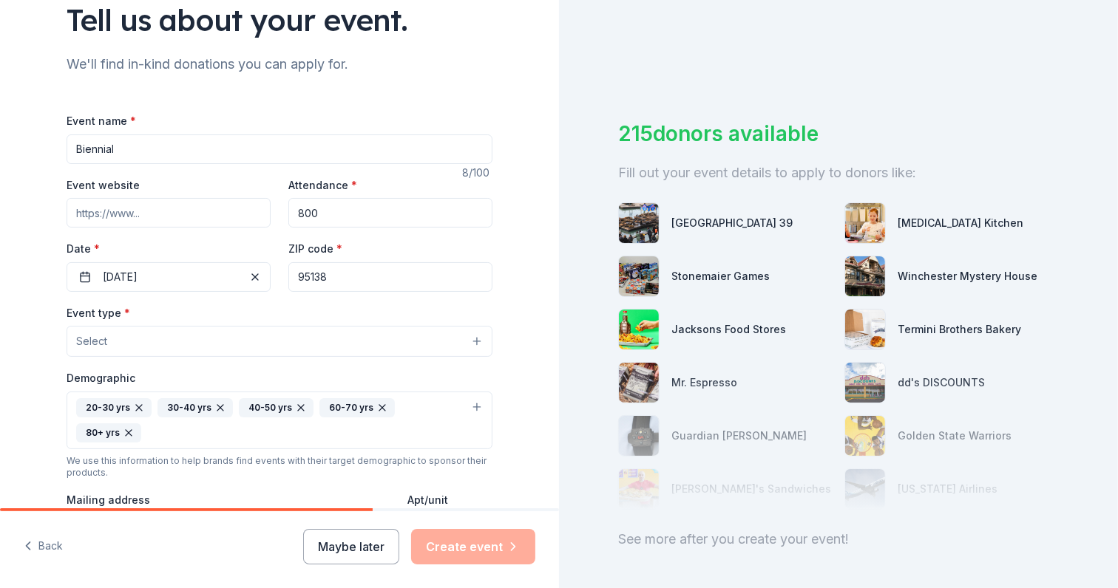
scroll to position [133, 0]
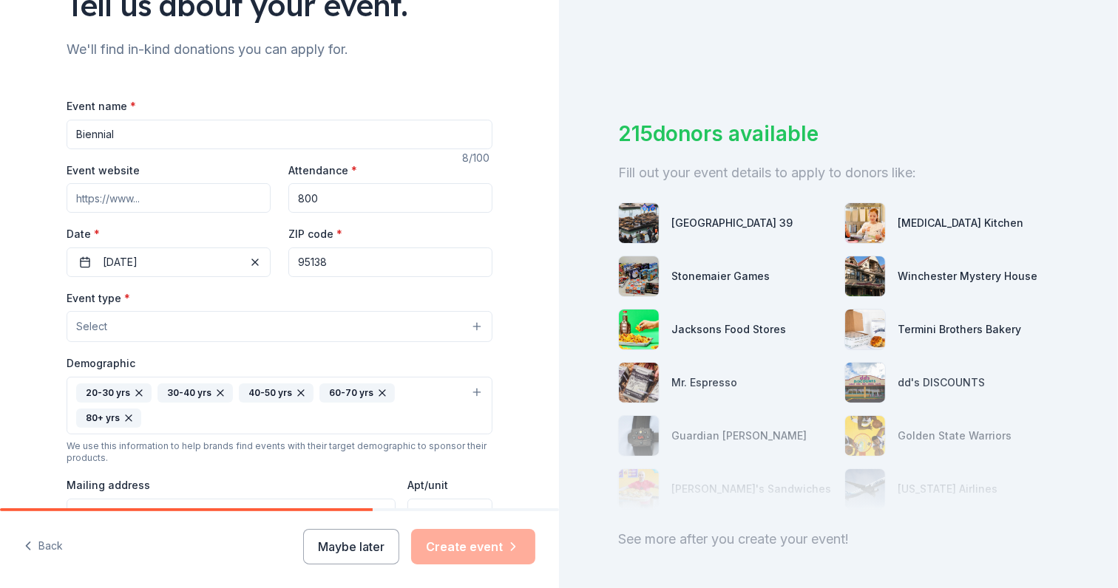
click at [212, 143] on input "Biennial" at bounding box center [280, 135] width 426 height 30
type input "Biennial Conference"
click at [240, 207] on input "Event website" at bounding box center [169, 198] width 204 height 30
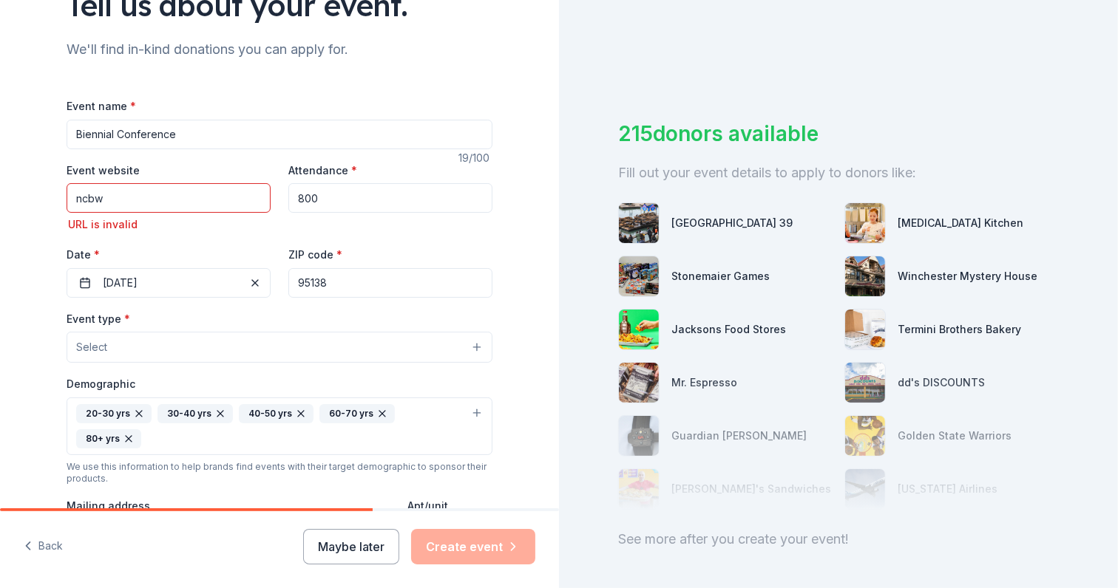
click at [191, 197] on input "ncbw" at bounding box center [169, 198] width 204 height 30
type input "n"
paste input "[DOMAIN_NAME]"
type input "[DOMAIN_NAME]"
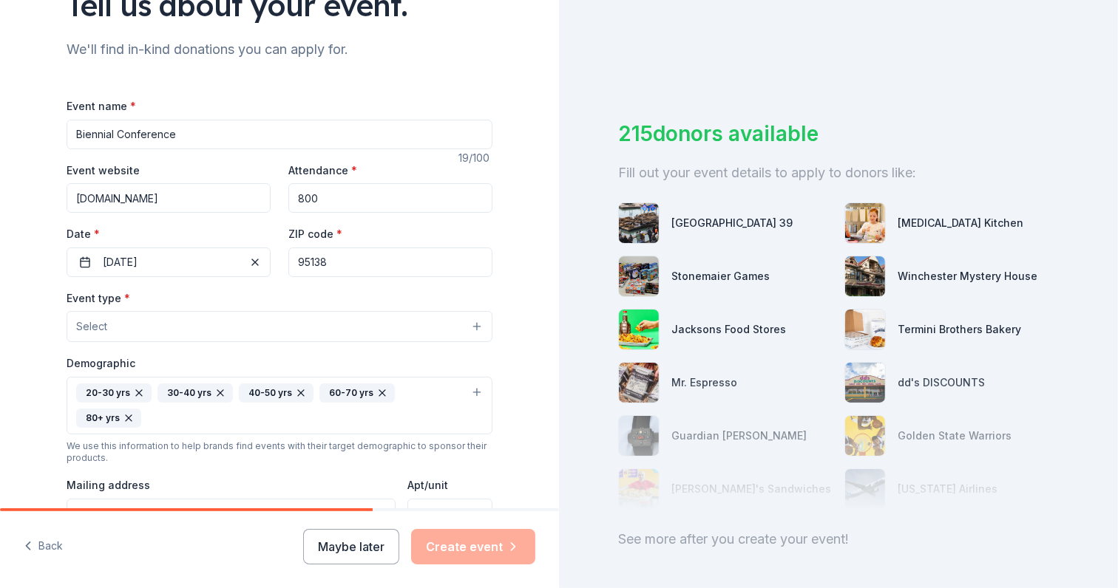
click at [240, 92] on div "Event name * Biennial Conference 19 /100 Event website [DOMAIN_NAME] Attendance…" at bounding box center [280, 439] width 426 height 733
click at [69, 128] on input "Biennial Conference" at bounding box center [280, 135] width 426 height 30
type input "NCBW Biennial Conference"
click at [174, 325] on button "Select" at bounding box center [280, 326] width 426 height 31
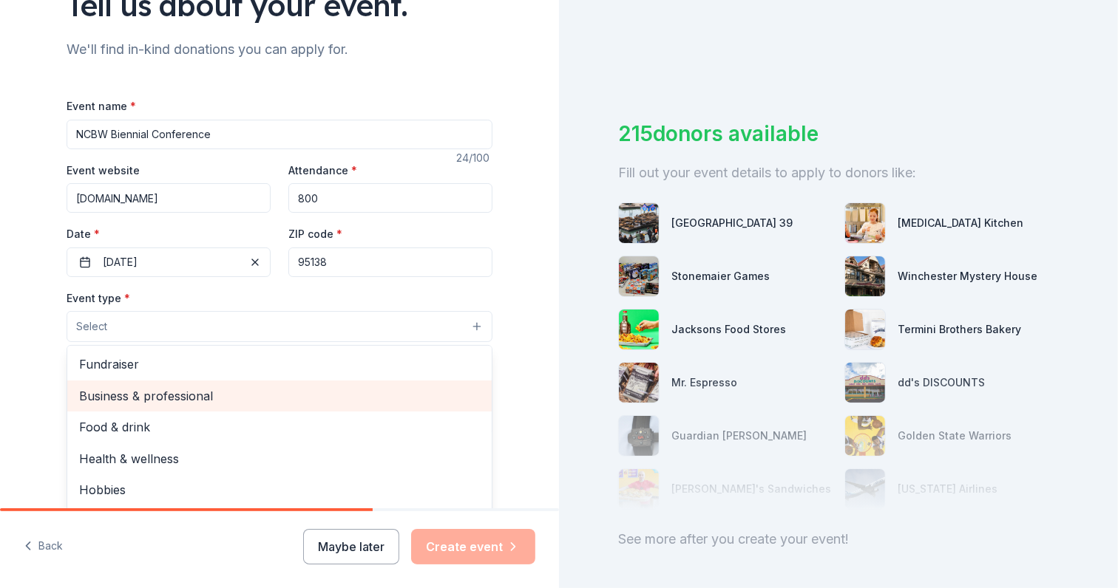
click at [240, 402] on span "Business & professional" at bounding box center [279, 396] width 401 height 19
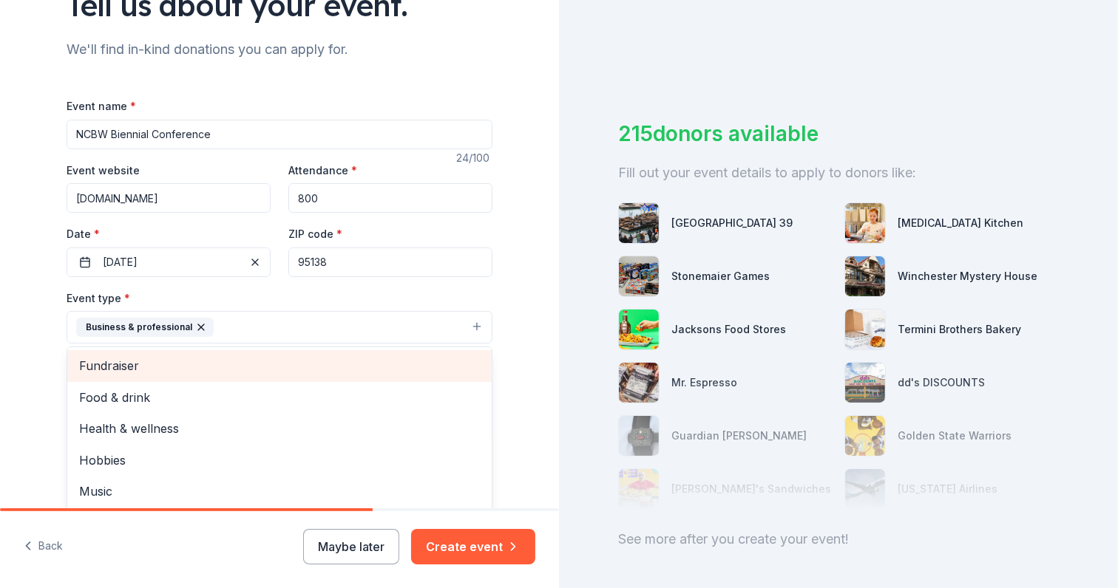
click at [98, 370] on span "Fundraiser" at bounding box center [279, 365] width 401 height 19
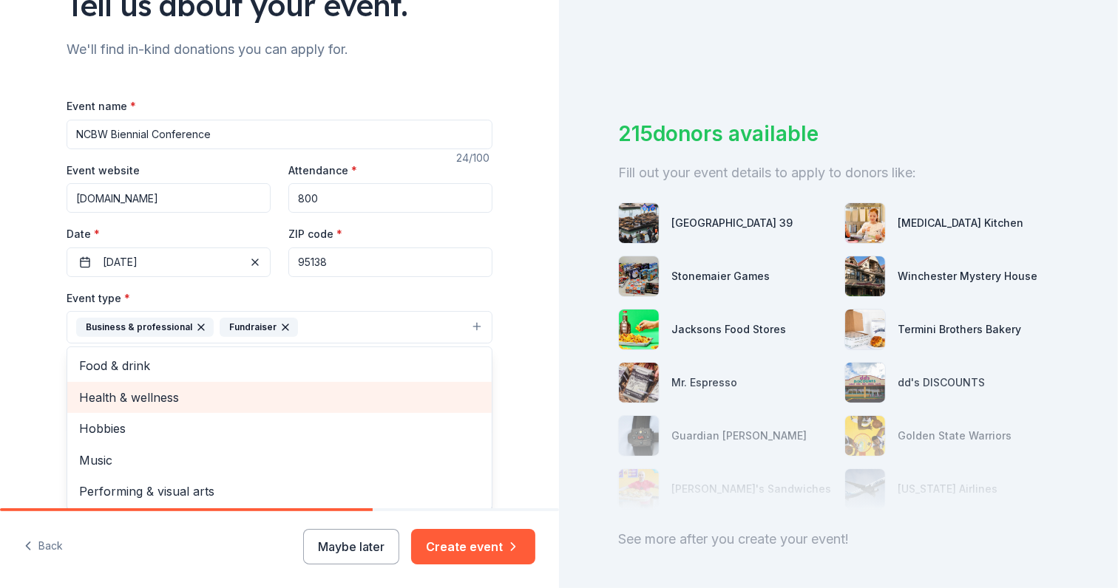
click at [448, 395] on span "Health & wellness" at bounding box center [279, 397] width 401 height 19
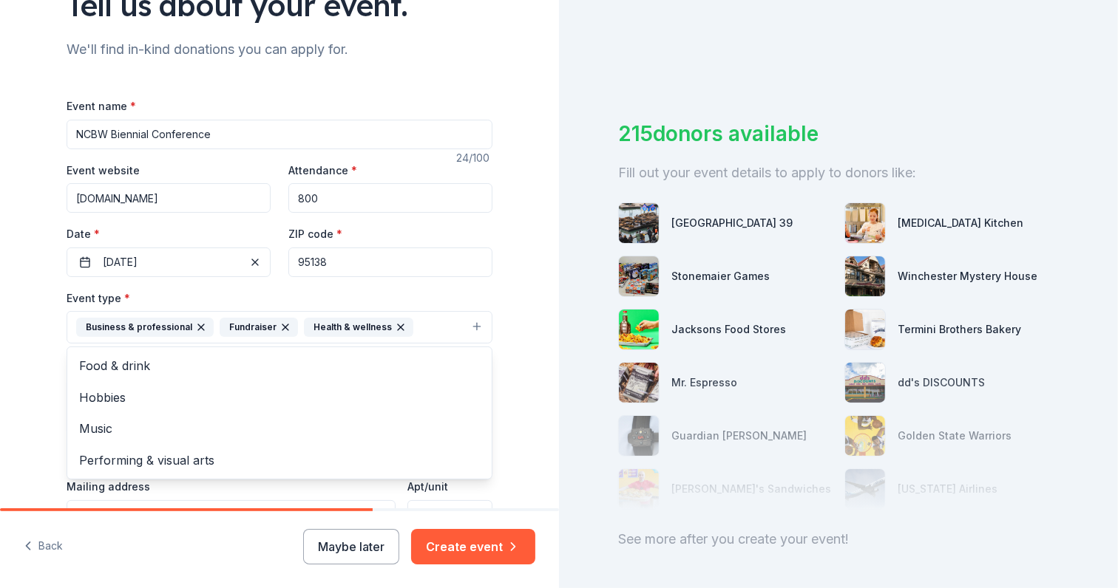
click at [442, 257] on div "Event name * NCBW Biennial Conference 24 /100 Event website [DOMAIN_NAME] Atten…" at bounding box center [280, 452] width 426 height 711
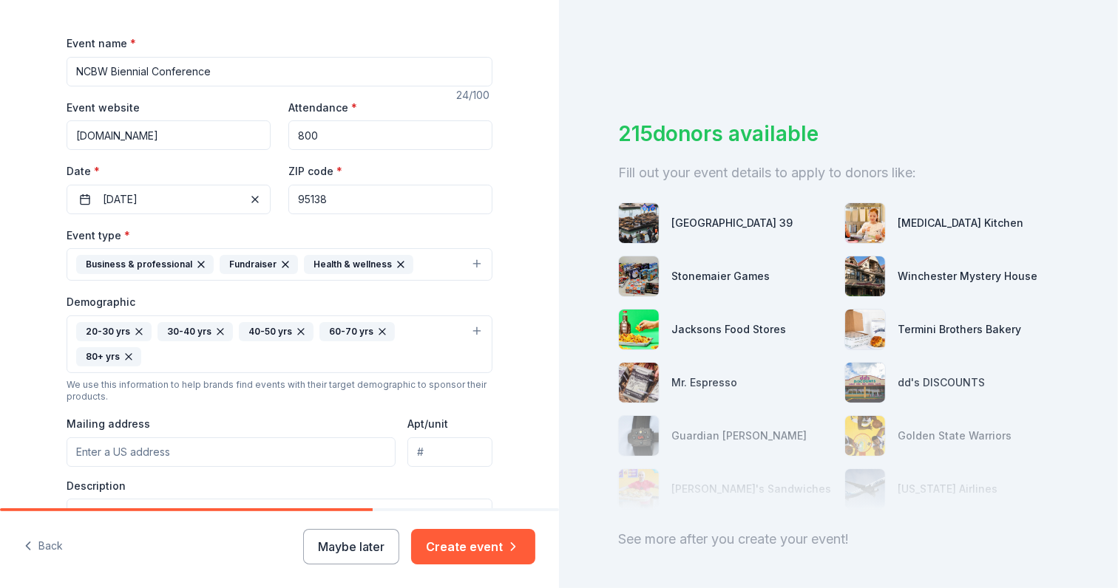
scroll to position [213, 0]
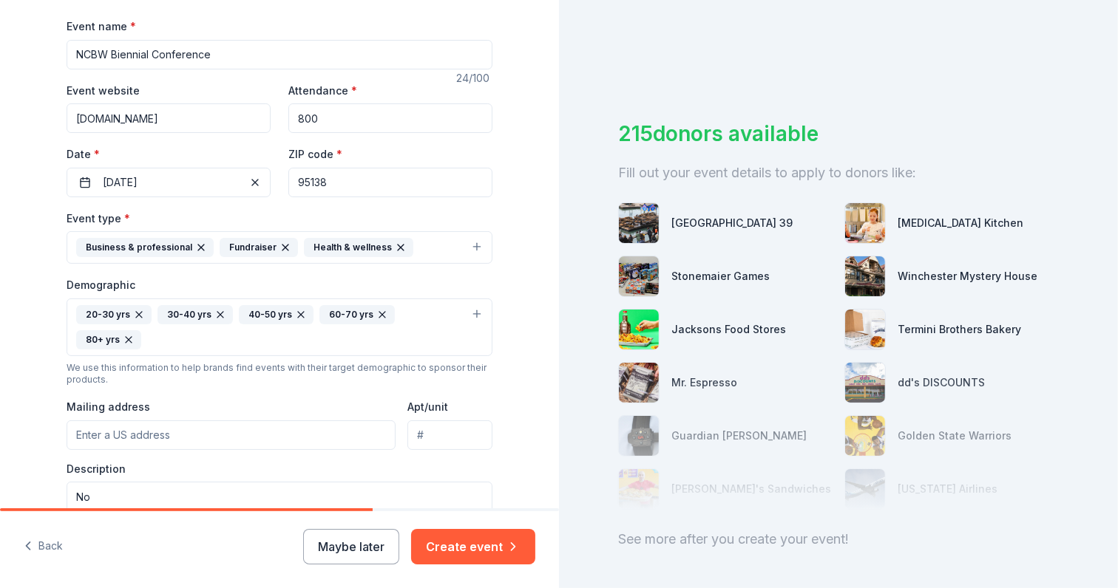
click at [279, 249] on icon "button" at bounding box center [285, 248] width 12 height 12
click at [313, 248] on icon "button" at bounding box center [316, 248] width 6 height 6
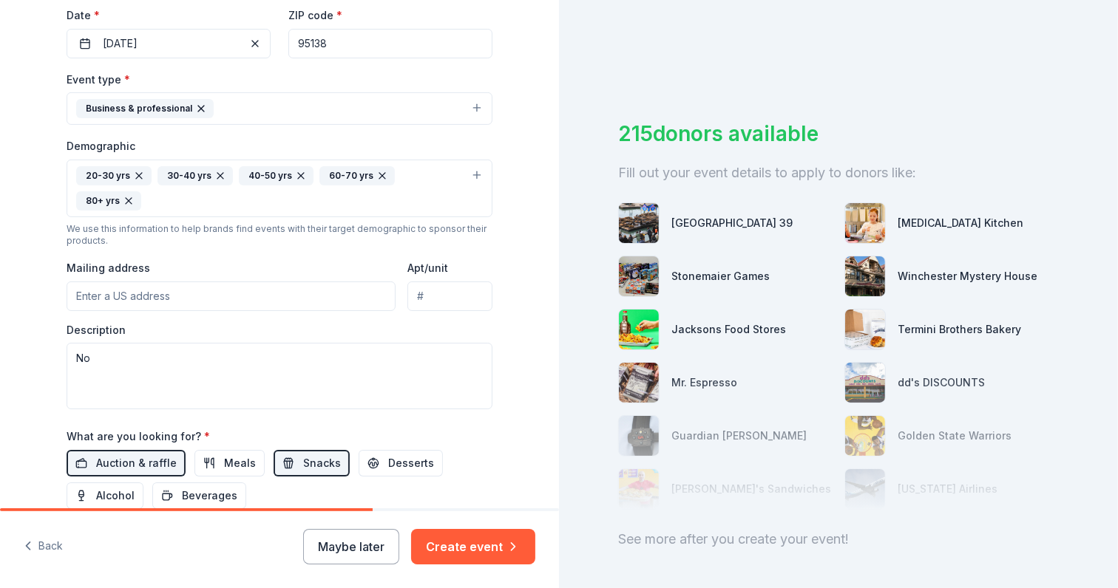
scroll to position [353, 0]
click at [469, 103] on button "Business & professional" at bounding box center [280, 107] width 426 height 33
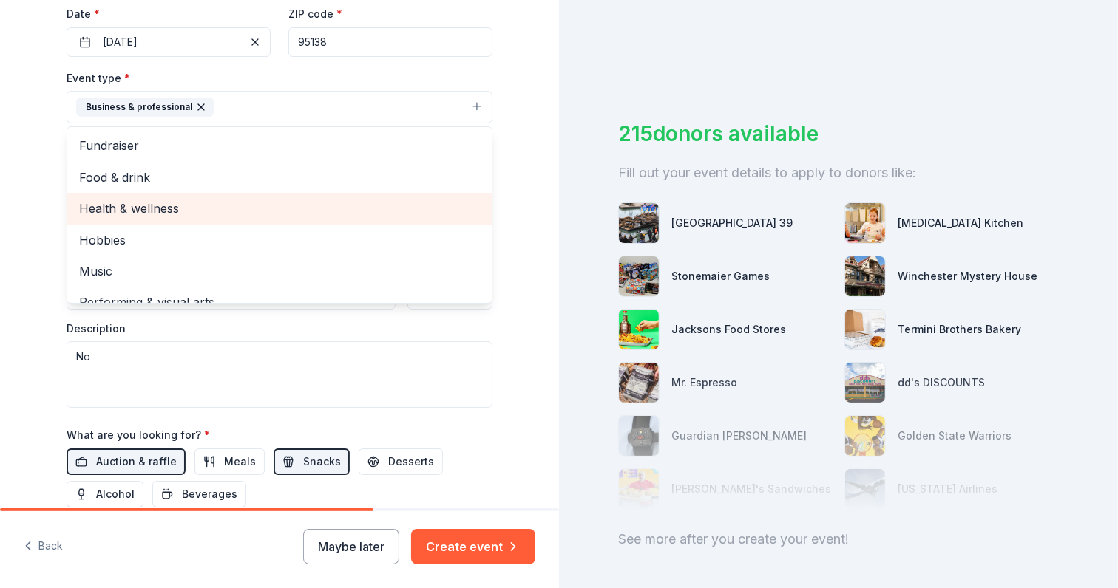
click at [191, 211] on span "Health & wellness" at bounding box center [279, 208] width 401 height 19
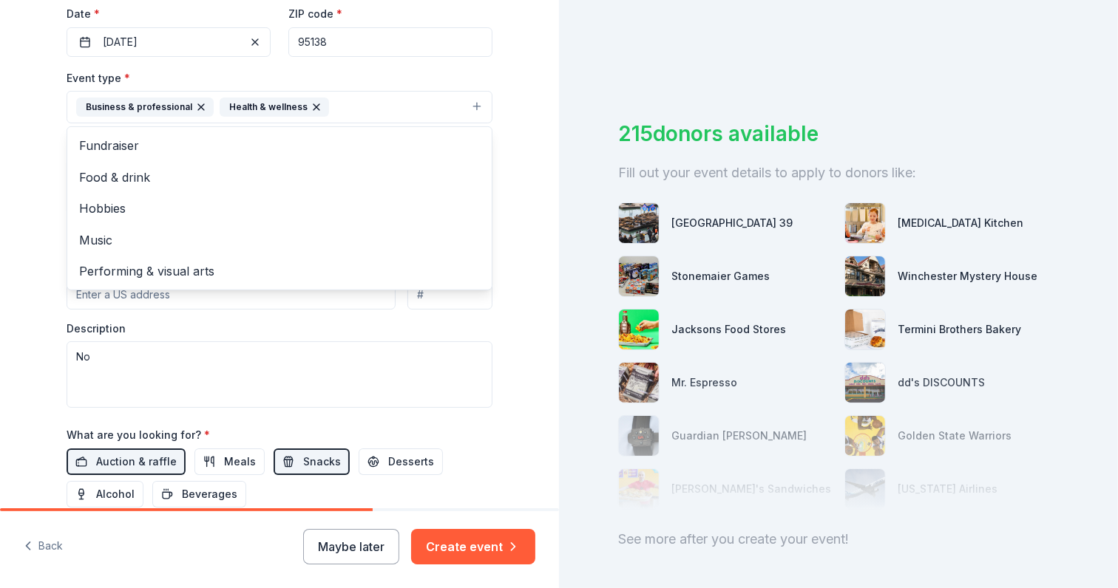
click at [504, 98] on div "Tell us about your event. We'll find in-kind donations you can apply for. Event…" at bounding box center [279, 153] width 473 height 1012
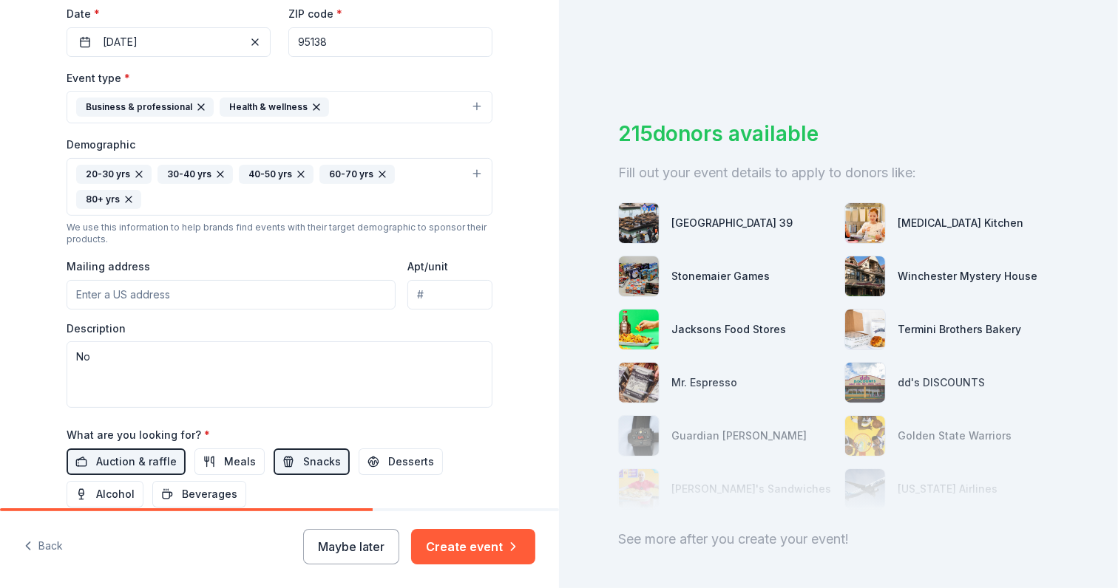
click at [373, 106] on button "Business & professional Health & wellness" at bounding box center [280, 107] width 426 height 33
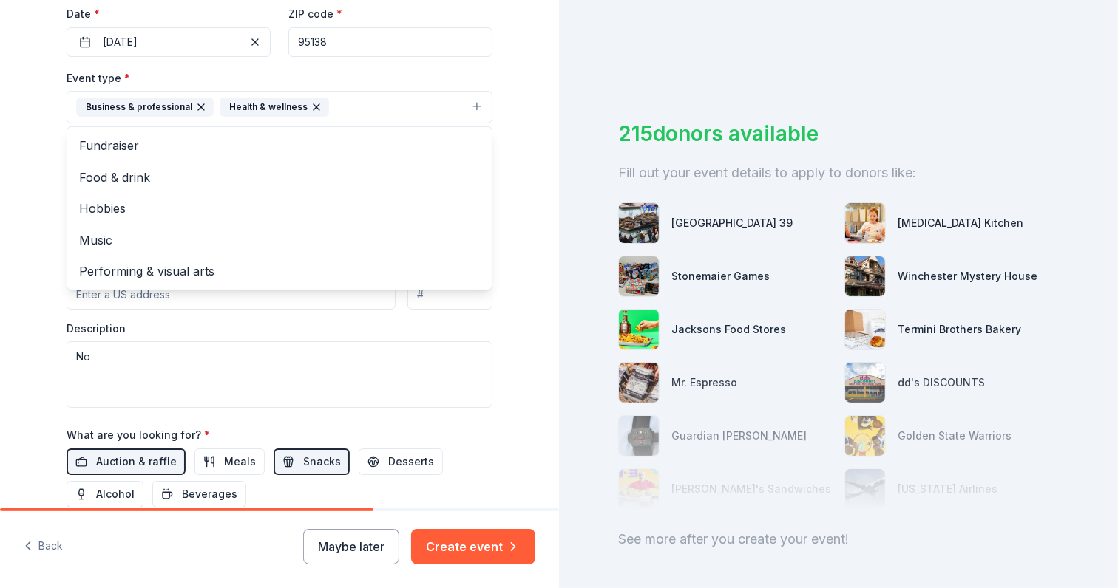
click at [506, 96] on div "Tell us about your event. We'll find in-kind donations you can apply for. Event…" at bounding box center [279, 153] width 473 height 1012
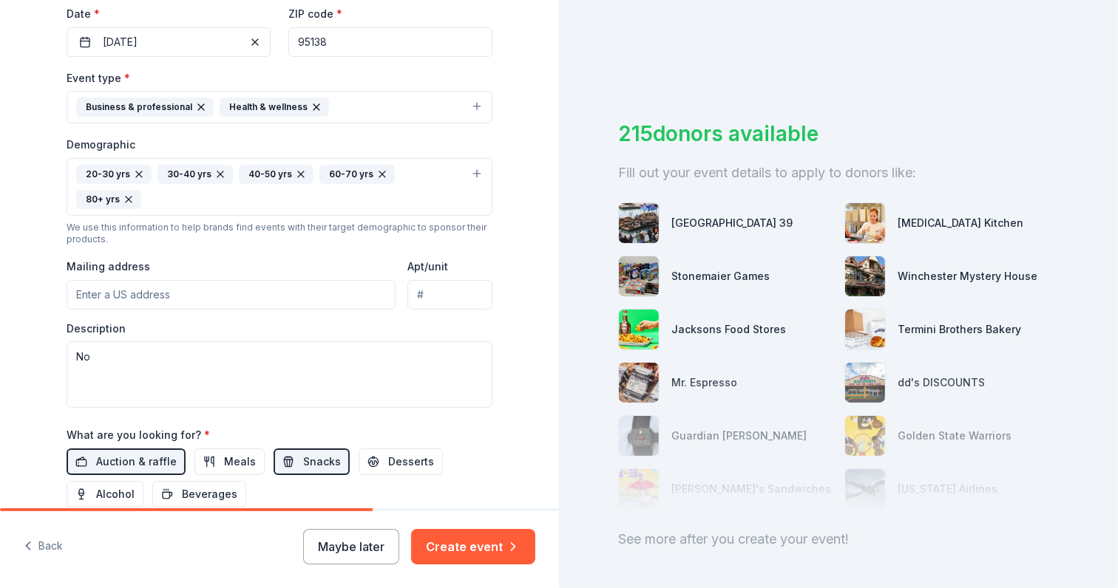
click at [471, 107] on button "Business & professional Health & wellness" at bounding box center [280, 107] width 426 height 33
click at [330, 280] on input "Mailing address" at bounding box center [231, 295] width 329 height 30
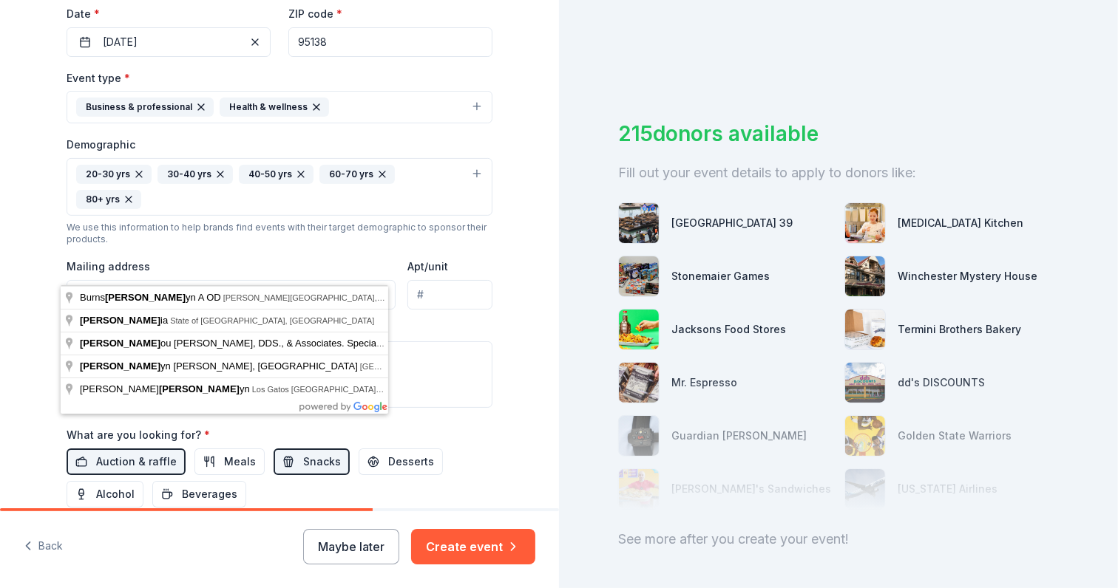
type input "m"
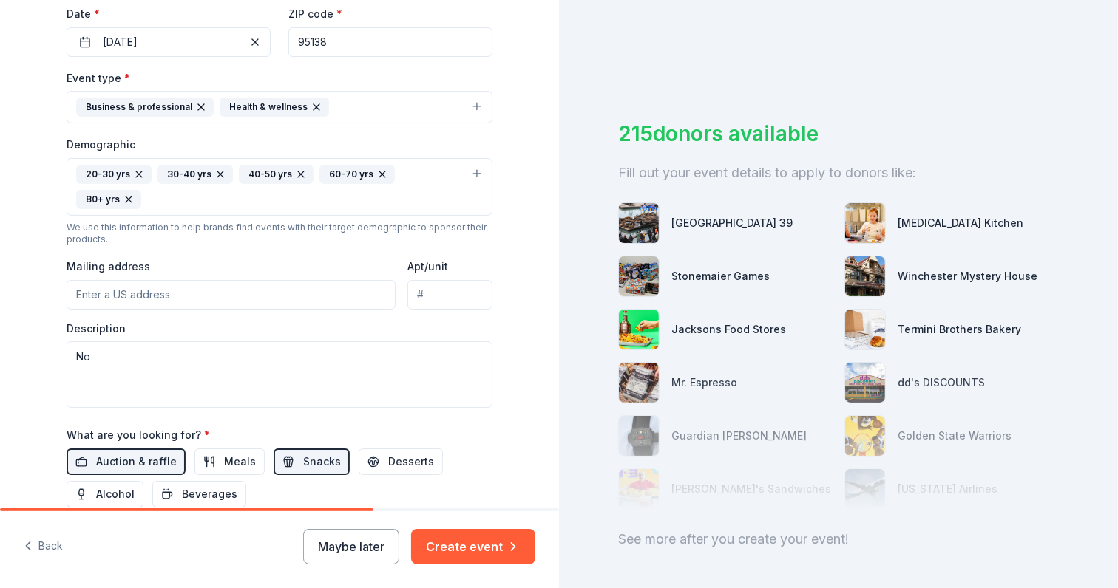
type input "N"
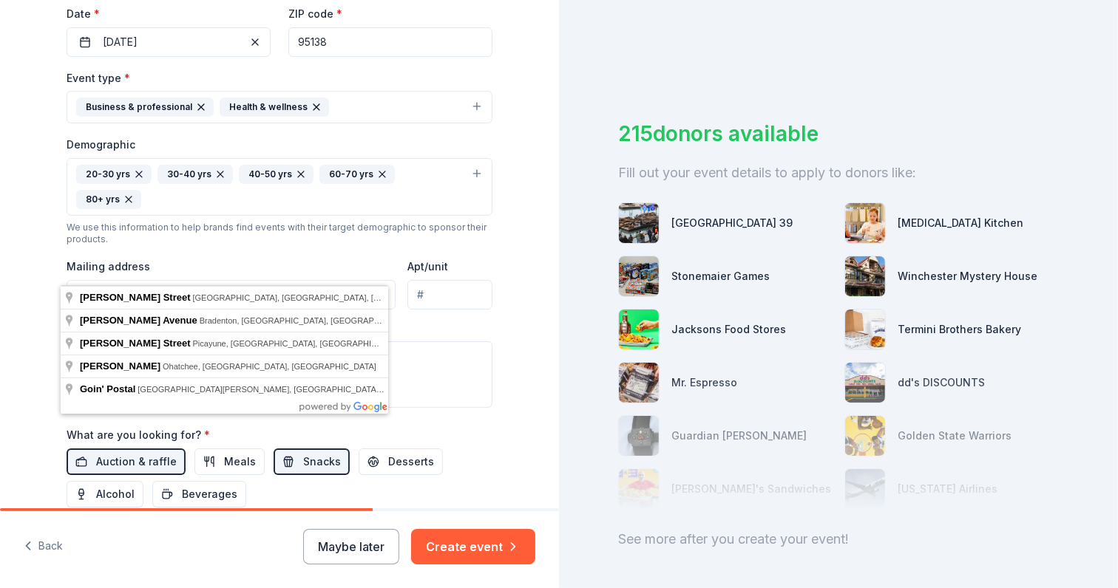
type input "[EMAIL_ADDRESS][DOMAIN_NAME]"
click at [498, 262] on div "Tell us about your event. We'll find in-kind donations you can apply for. Event…" at bounding box center [279, 153] width 473 height 1012
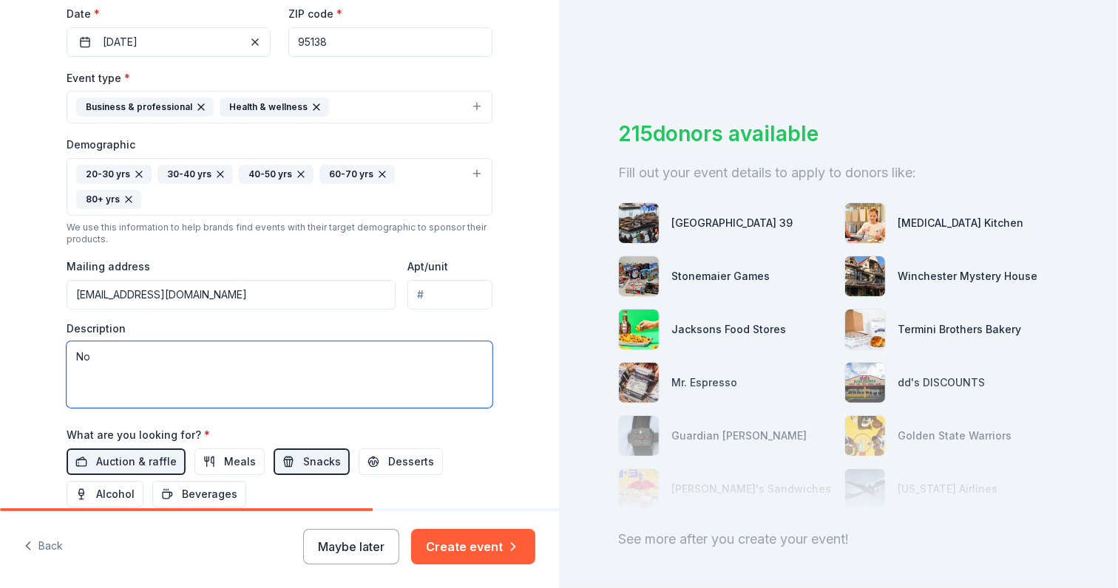
click at [180, 342] on textarea "No" at bounding box center [280, 375] width 426 height 67
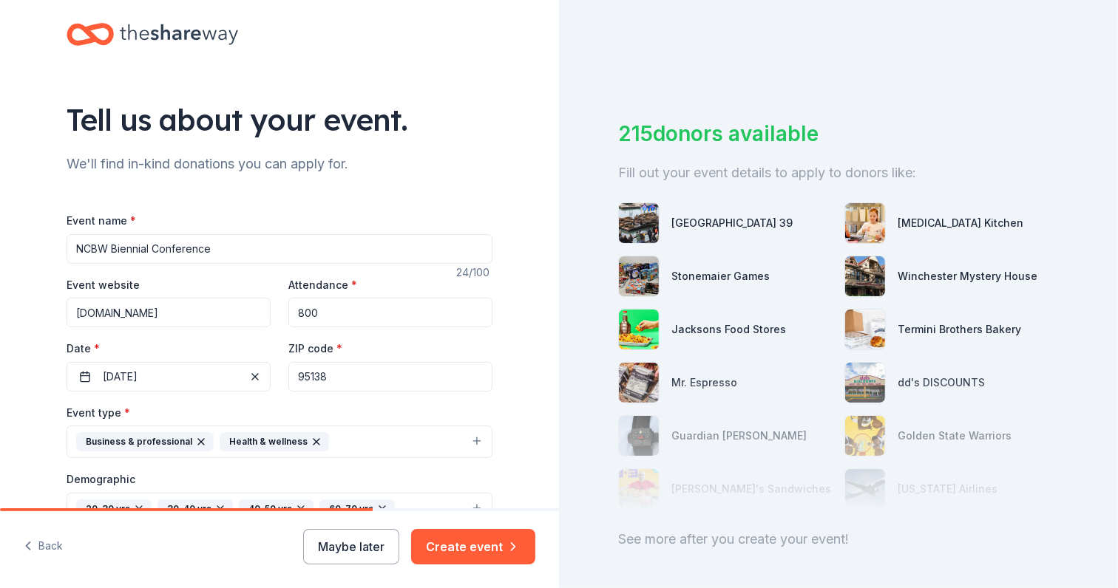
scroll to position [0, 0]
